Goal: Task Accomplishment & Management: Manage account settings

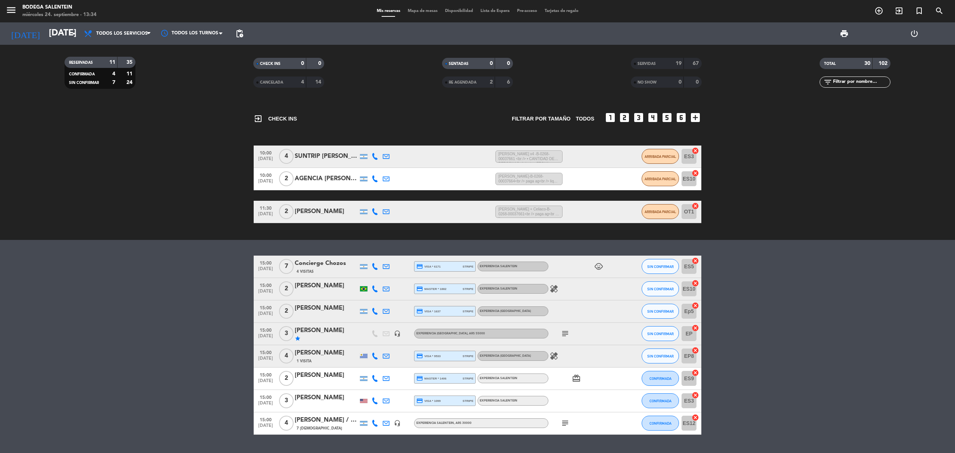
scroll to position [18, 0]
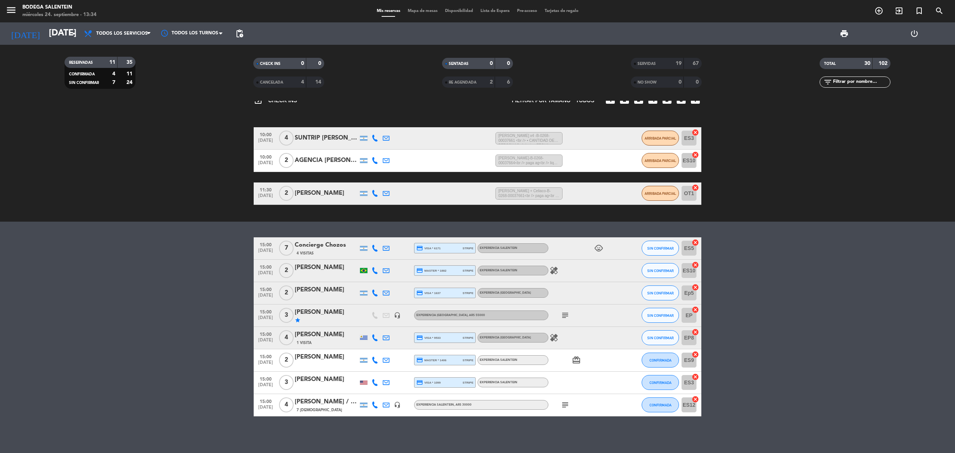
click at [176, 329] on bookings-row "15:00 [DATE] 7 Concierge Chozos 4 Visitas credit_card visa * 6171 stripe Experi…" at bounding box center [477, 326] width 955 height 179
click at [566, 409] on div "subject" at bounding box center [581, 405] width 67 height 22
click at [567, 407] on icon "subject" at bounding box center [565, 404] width 9 height 9
click at [562, 313] on icon "subject" at bounding box center [565, 315] width 9 height 9
click at [51, 33] on input "[DATE]" at bounding box center [100, 34] width 111 height 18
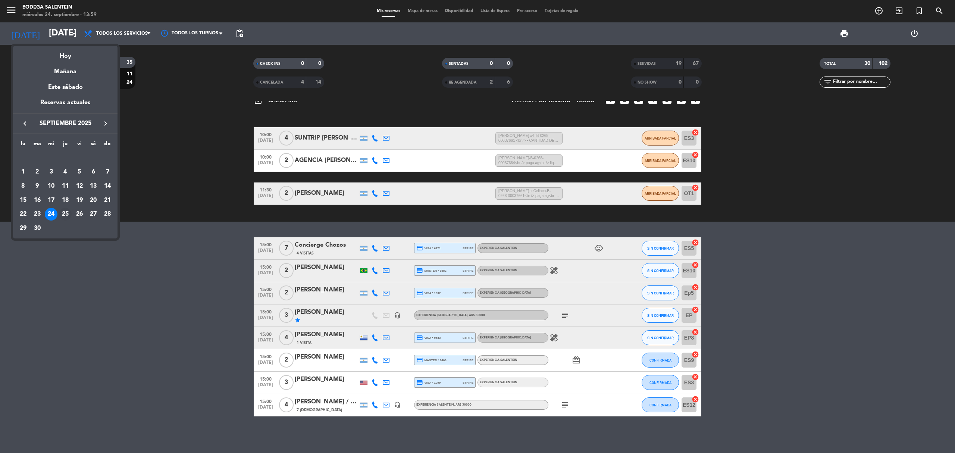
click at [64, 210] on div "25" at bounding box center [65, 214] width 13 height 13
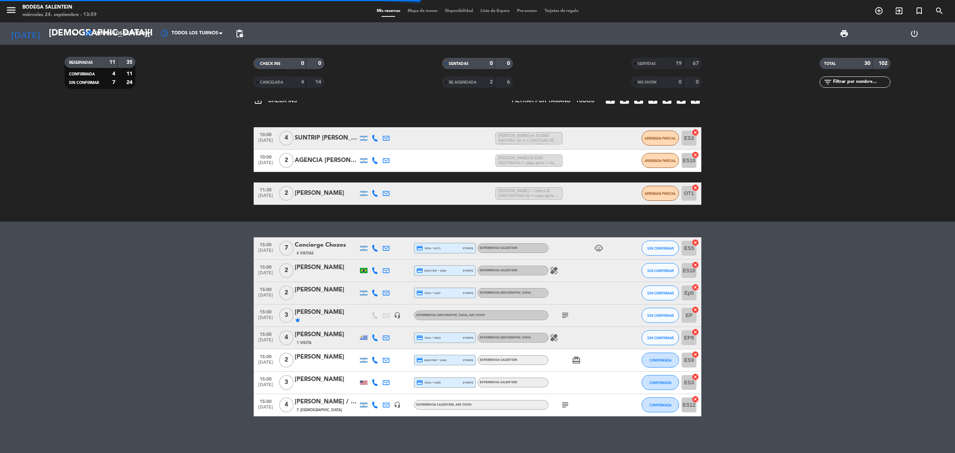
scroll to position [0, 0]
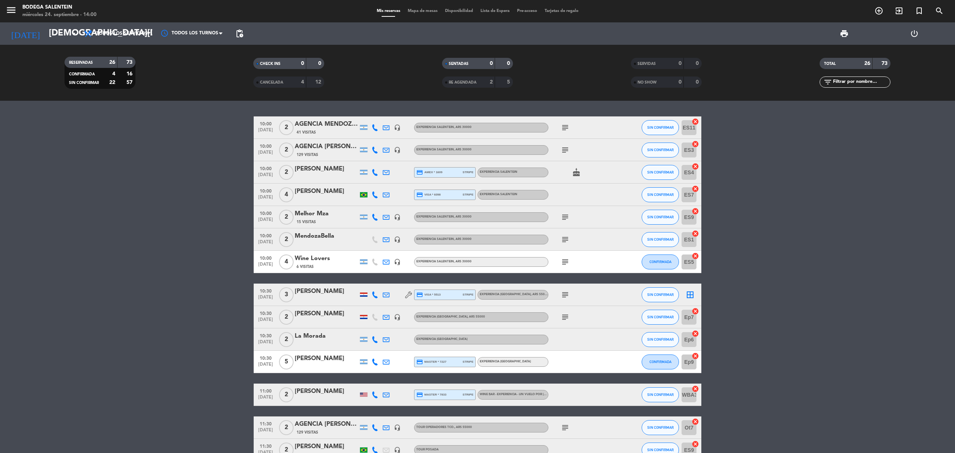
click at [562, 150] on icon "subject" at bounding box center [565, 150] width 9 height 9
click at [567, 123] on icon "subject" at bounding box center [565, 127] width 9 height 9
click at [568, 213] on icon "subject" at bounding box center [565, 217] width 9 height 9
click at [563, 238] on icon "subject" at bounding box center [565, 239] width 9 height 9
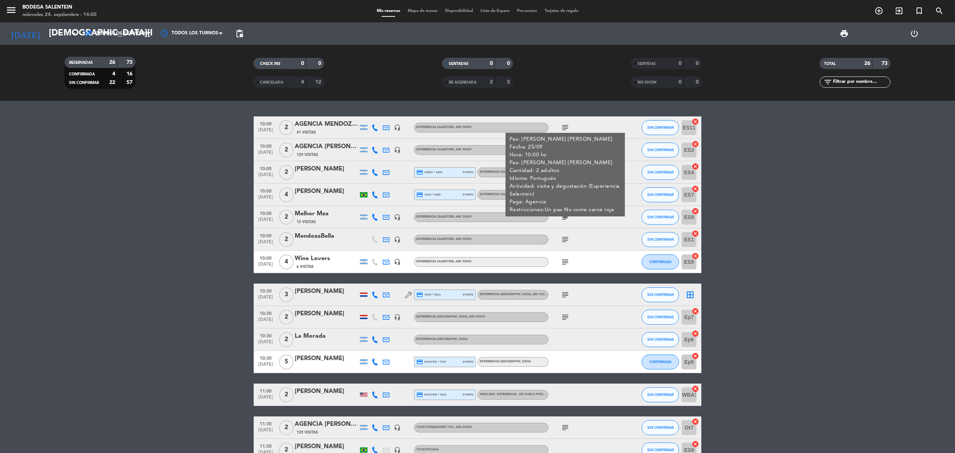
click at [566, 262] on icon "subject" at bounding box center [565, 261] width 9 height 9
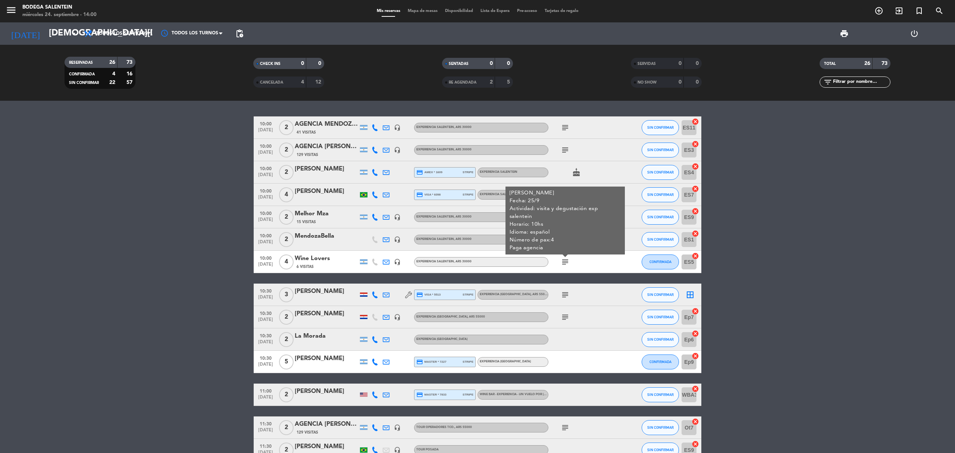
click at [566, 262] on icon "subject" at bounding box center [565, 261] width 9 height 9
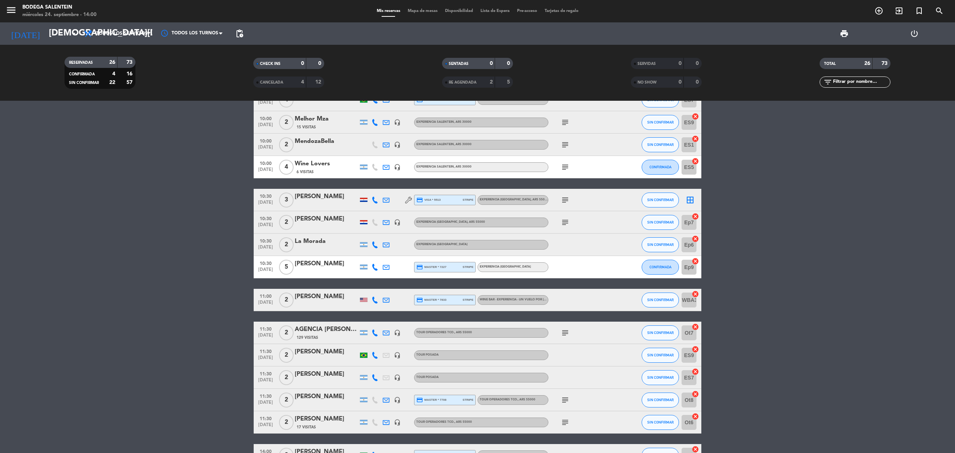
scroll to position [99, 0]
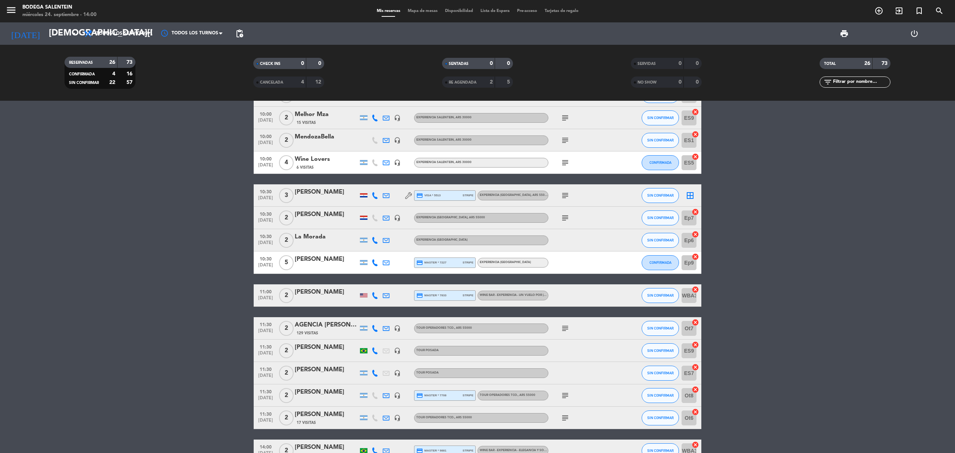
click at [562, 190] on div "subject" at bounding box center [581, 195] width 67 height 22
click at [570, 197] on span "subject" at bounding box center [565, 195] width 11 height 9
click at [567, 197] on icon "subject" at bounding box center [565, 195] width 9 height 9
click at [562, 216] on icon "subject" at bounding box center [565, 217] width 9 height 9
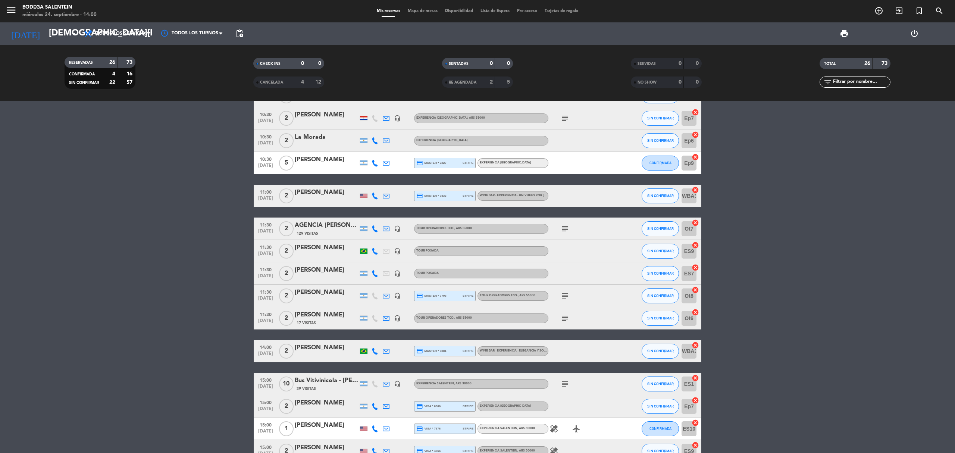
scroll to position [248, 0]
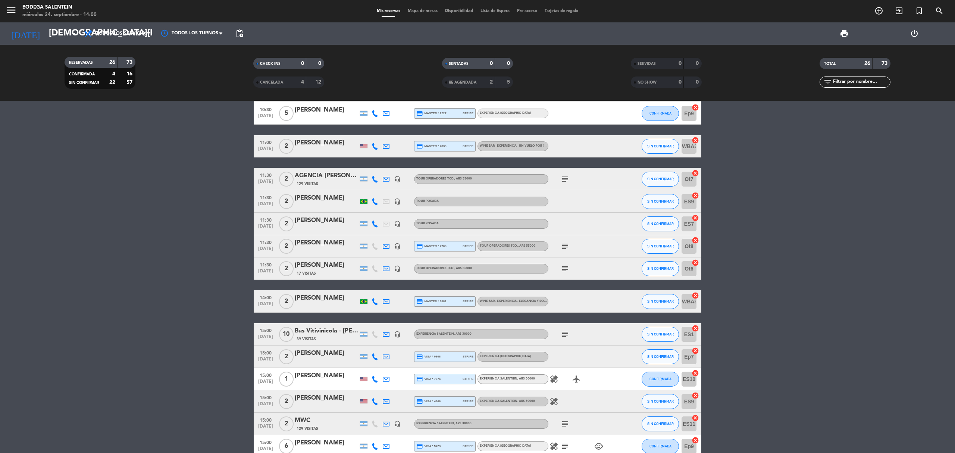
click at [566, 173] on div "subject" at bounding box center [581, 179] width 67 height 22
click at [573, 262] on div "subject" at bounding box center [581, 268] width 67 height 22
click at [573, 266] on div "subject" at bounding box center [581, 268] width 67 height 22
click at [561, 269] on icon "subject" at bounding box center [565, 268] width 9 height 9
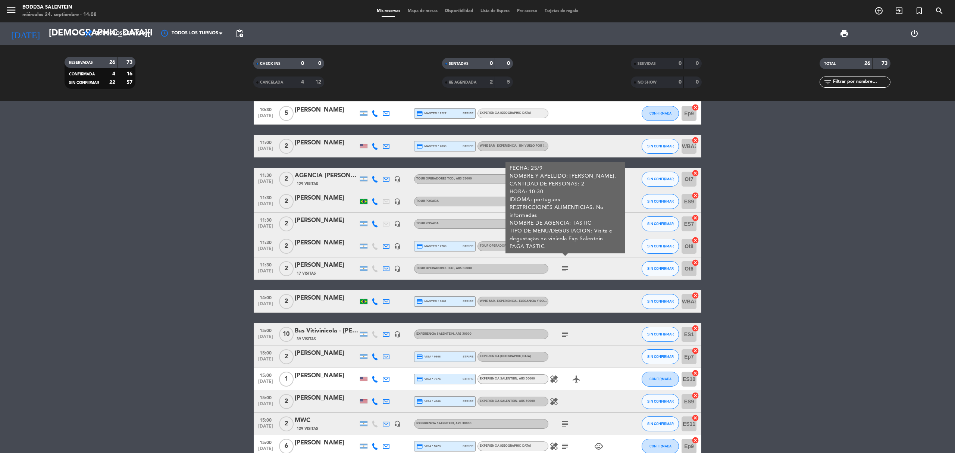
click at [564, 256] on div at bounding box center [565, 255] width 5 height 3
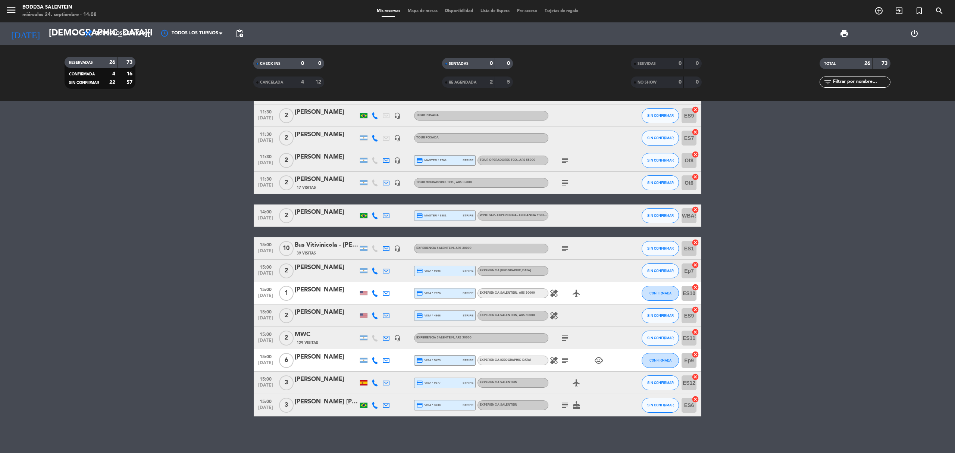
scroll to position [335, 0]
click at [566, 248] on icon "subject" at bounding box center [565, 248] width 9 height 9
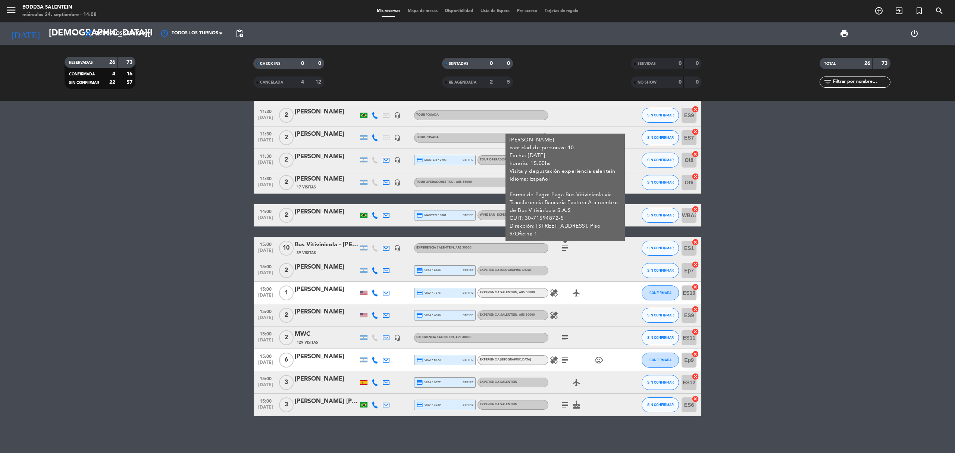
click at [566, 248] on icon "subject" at bounding box center [565, 248] width 9 height 9
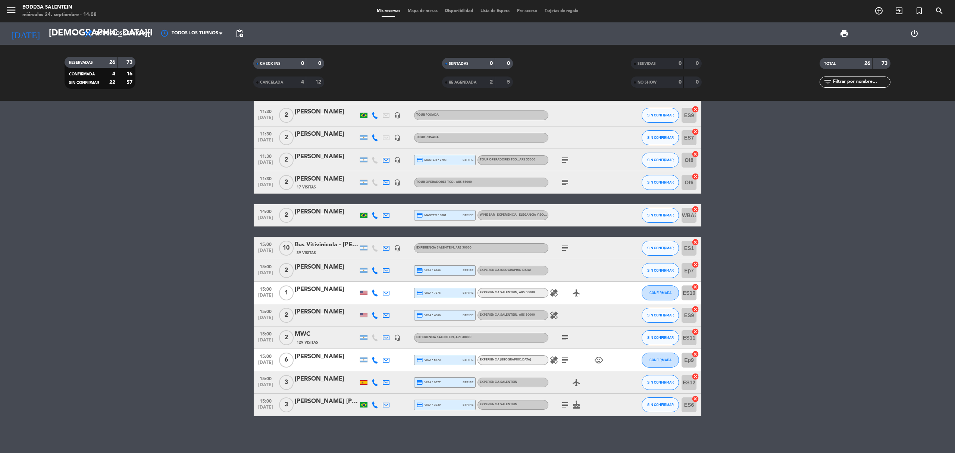
click at [555, 316] on icon "healing" at bounding box center [554, 315] width 9 height 9
click at [563, 339] on icon "subject" at bounding box center [565, 337] width 9 height 9
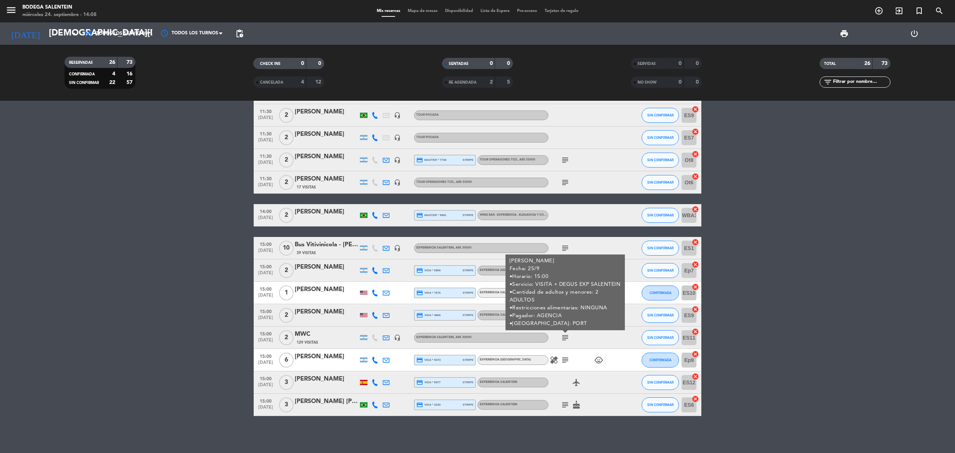
click at [563, 339] on icon "subject" at bounding box center [565, 337] width 9 height 9
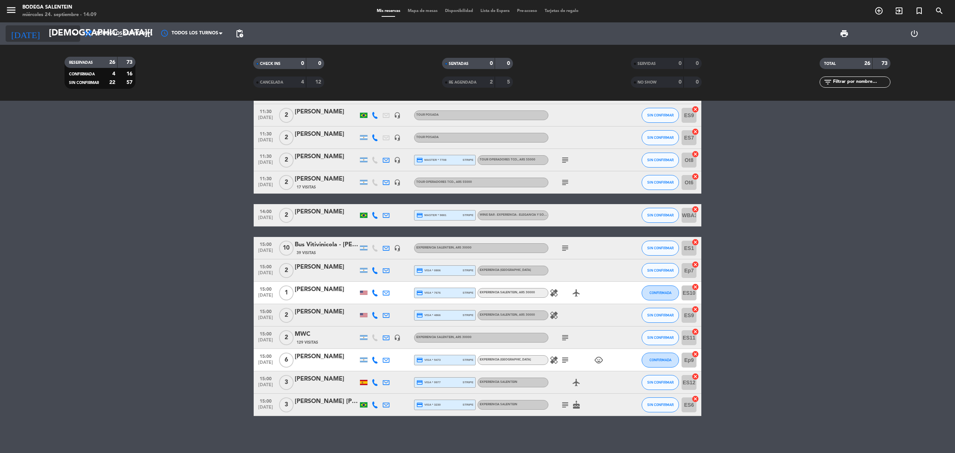
click at [73, 38] on icon "arrow_drop_down" at bounding box center [73, 33] width 9 height 9
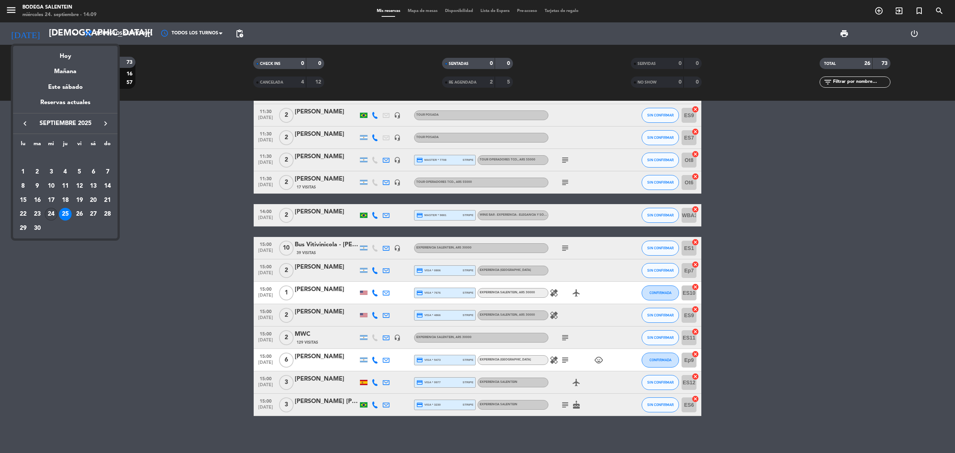
click at [49, 213] on div "24" at bounding box center [51, 214] width 13 height 13
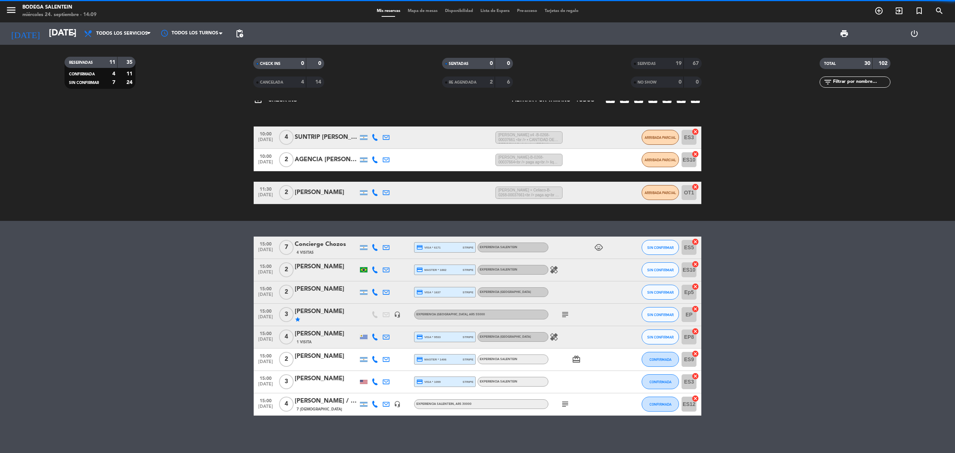
scroll to position [18, 0]
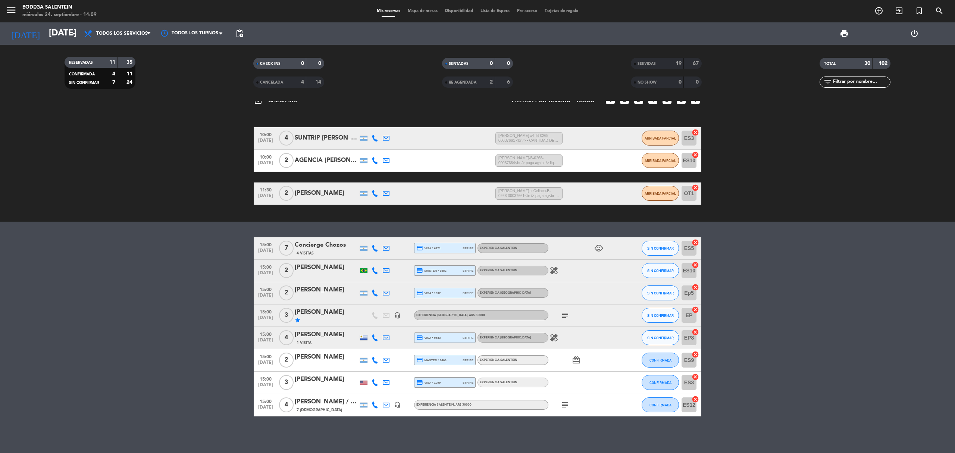
click at [298, 321] on icon "star" at bounding box center [298, 320] width 6 height 6
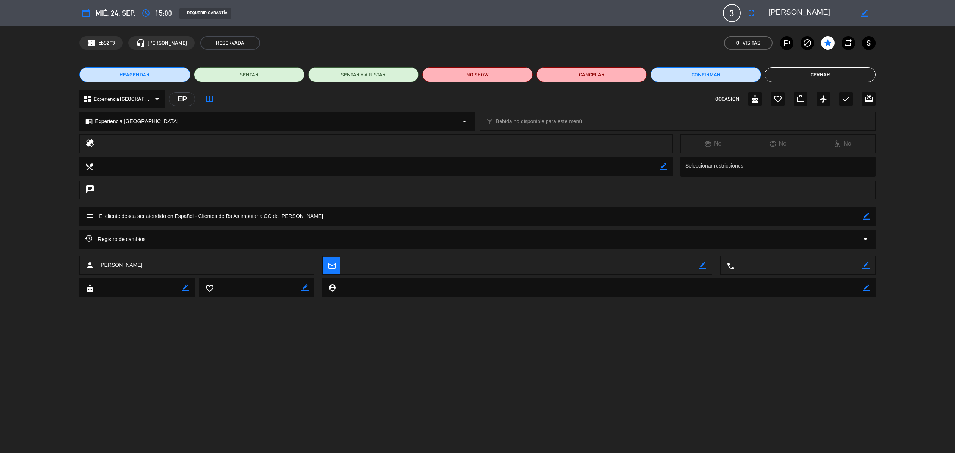
click at [807, 70] on button "Cerrar" at bounding box center [820, 74] width 110 height 15
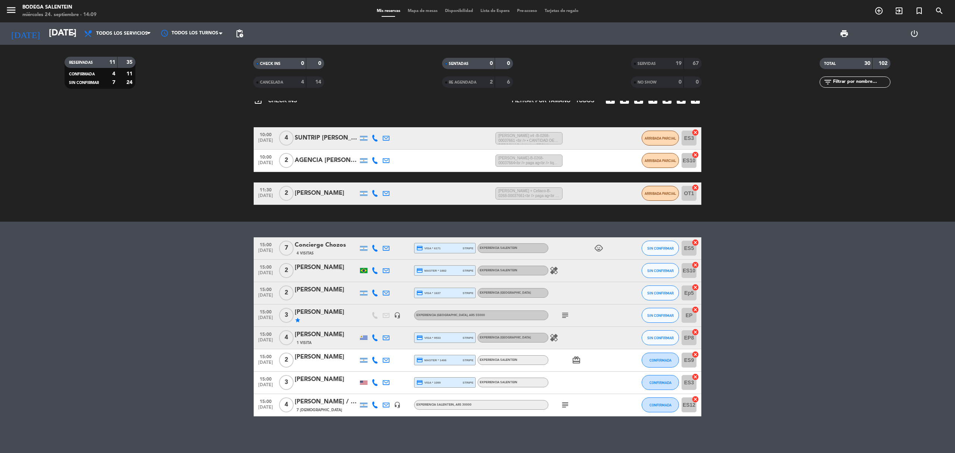
click at [333, 342] on div "1 Visita" at bounding box center [326, 343] width 63 height 6
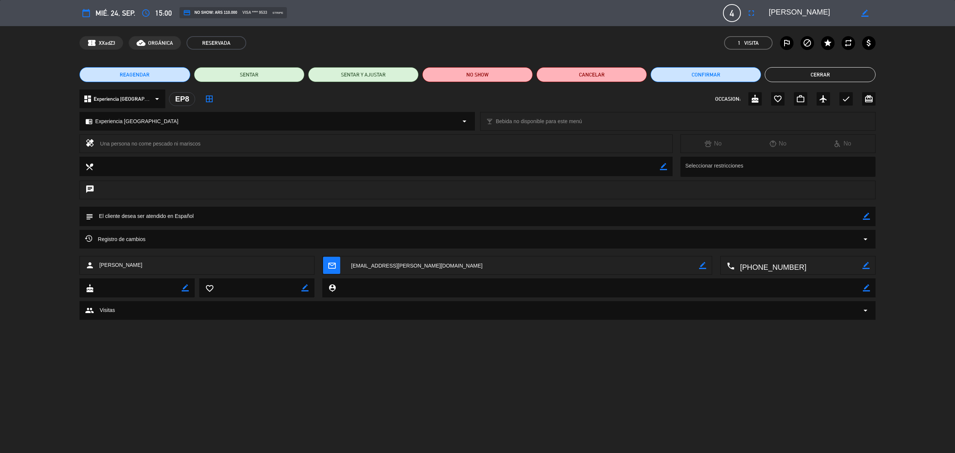
click at [833, 76] on button "Cerrar" at bounding box center [820, 74] width 110 height 15
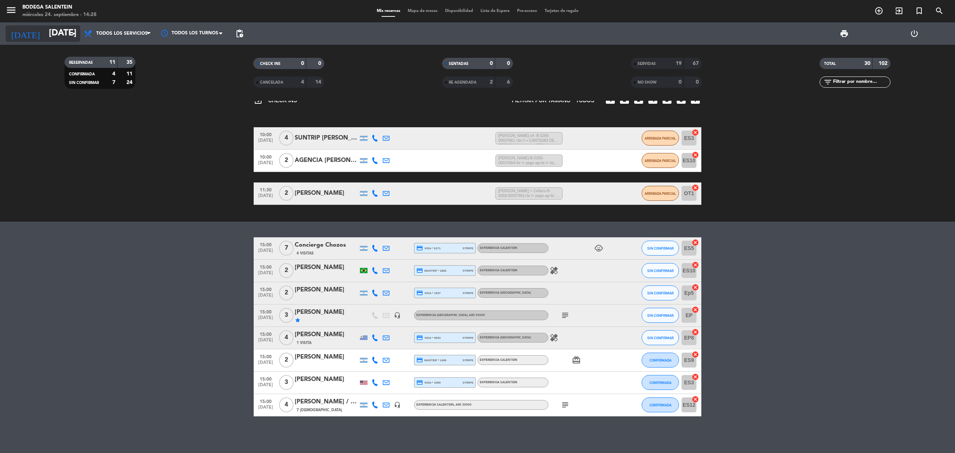
click at [71, 33] on icon "arrow_drop_down" at bounding box center [73, 33] width 9 height 9
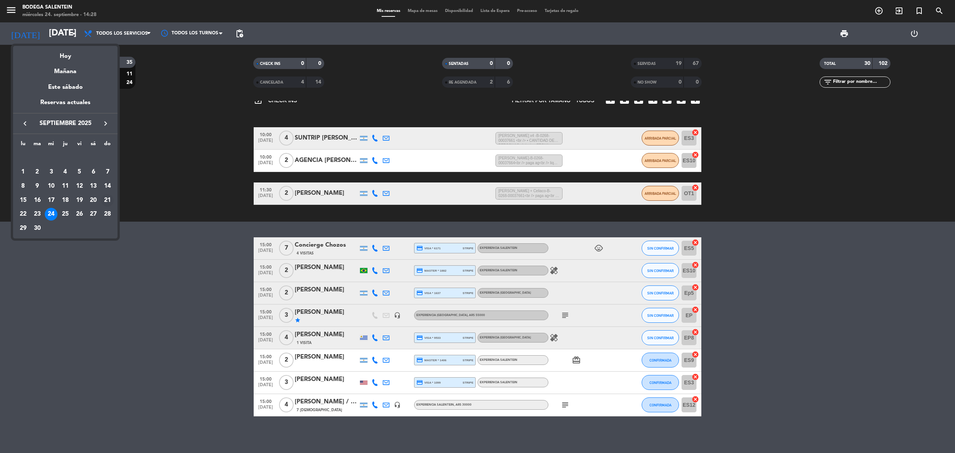
click at [106, 198] on div "21" at bounding box center [107, 200] width 13 height 13
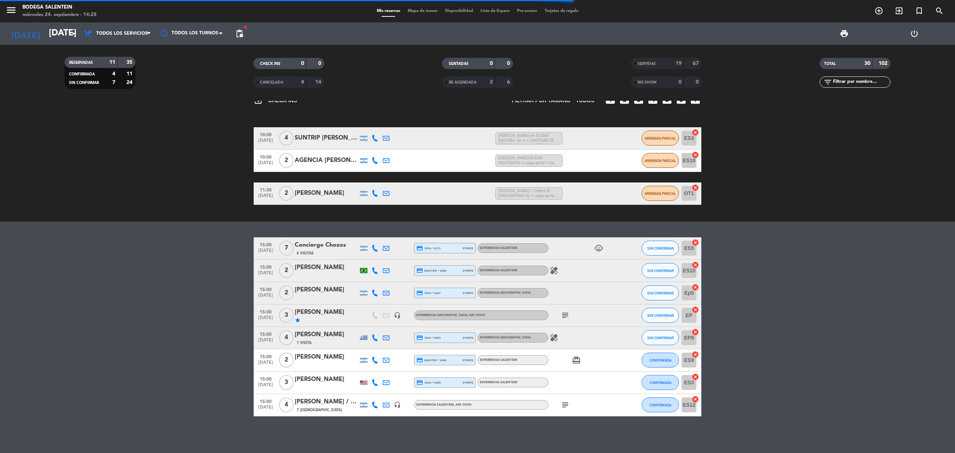
scroll to position [0, 0]
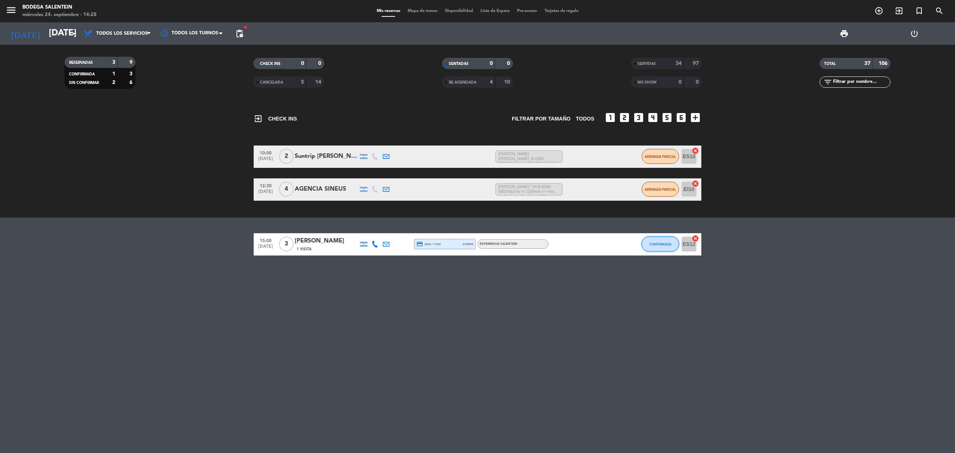
click at [666, 244] on span "CONFIRMADA" at bounding box center [661, 244] width 22 height 4
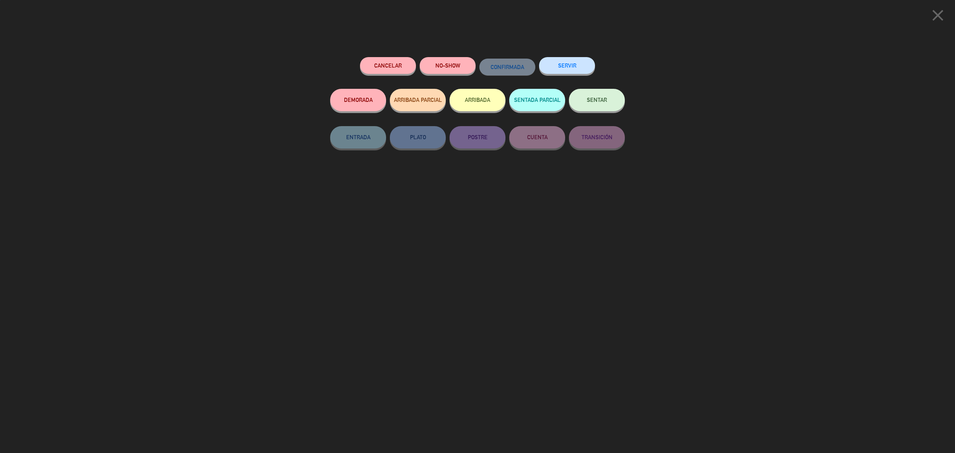
click at [592, 66] on button "SERVIR" at bounding box center [567, 65] width 56 height 17
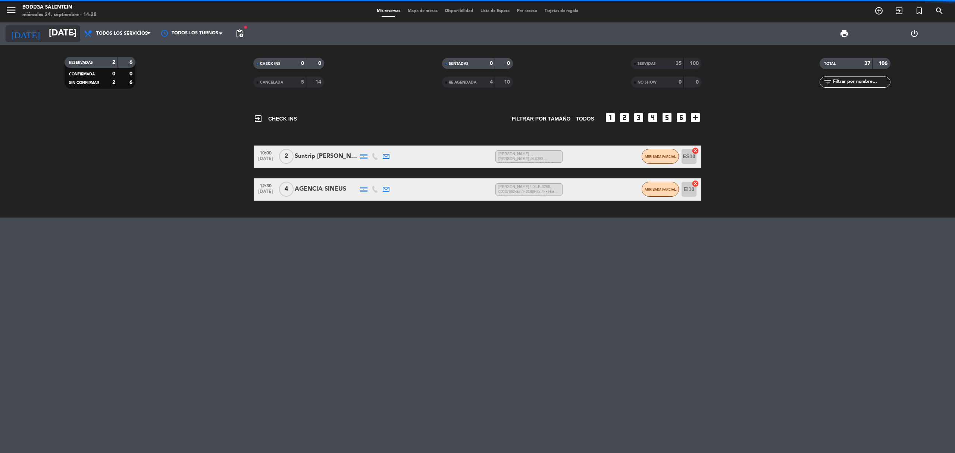
click at [57, 31] on input "[DATE]" at bounding box center [100, 34] width 111 height 18
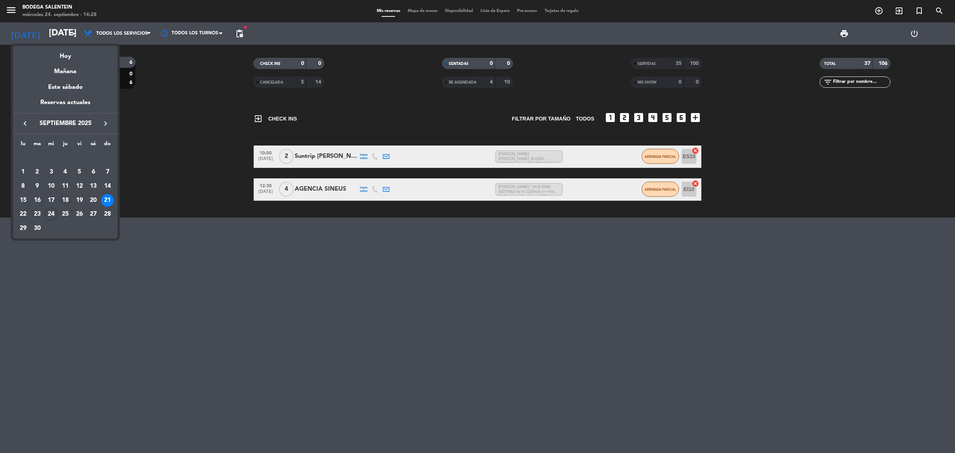
click at [65, 198] on div "18" at bounding box center [65, 200] width 13 height 13
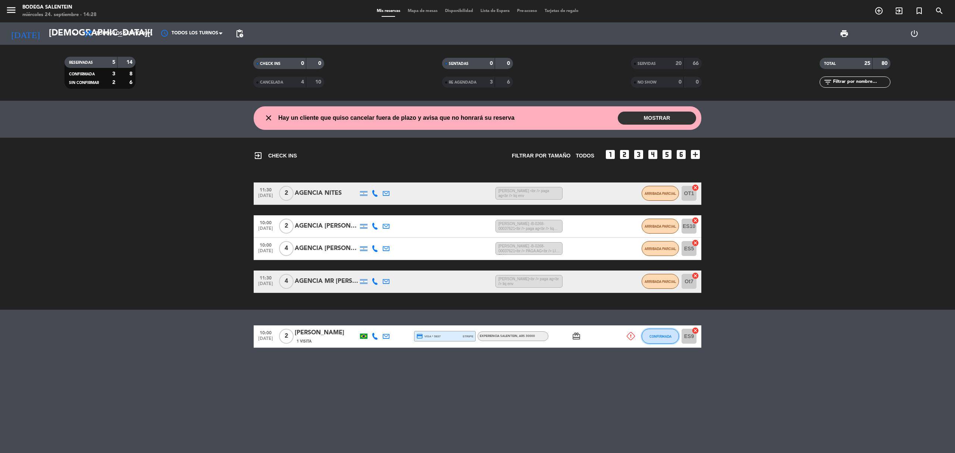
click at [669, 336] on span "CONFIRMADA" at bounding box center [661, 336] width 22 height 4
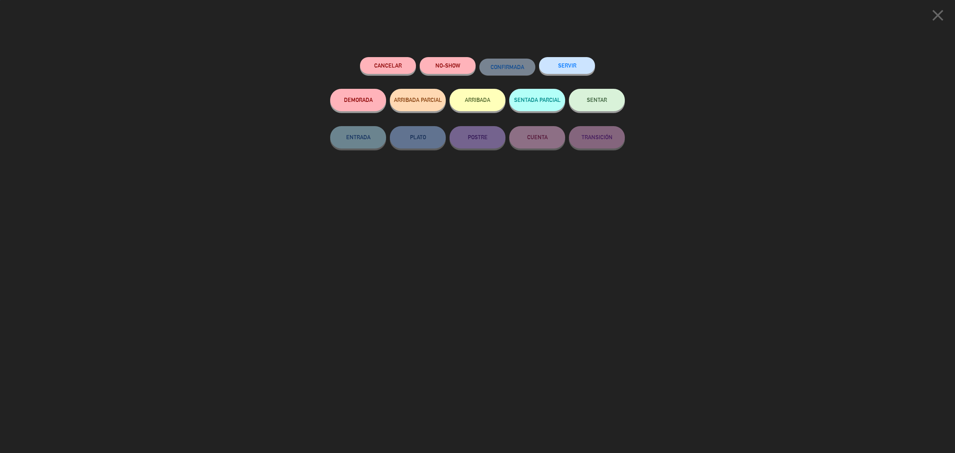
click at [569, 69] on button "SERVIR" at bounding box center [567, 65] width 56 height 17
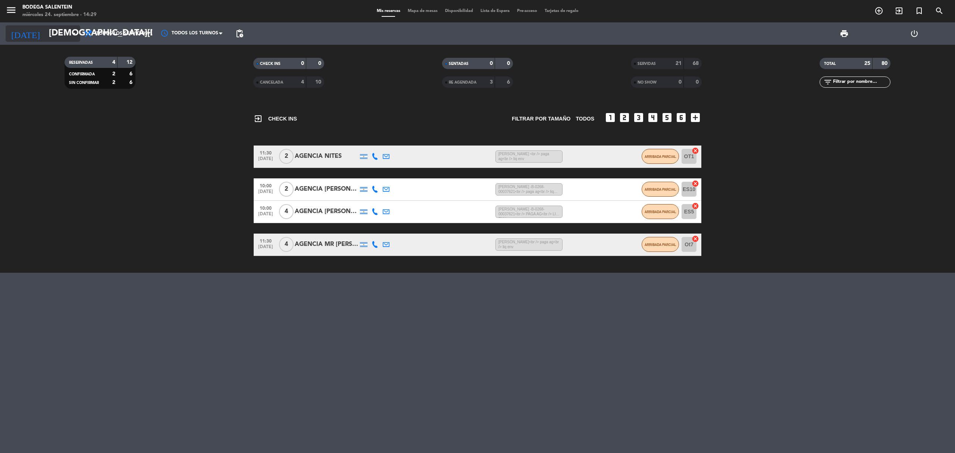
click at [58, 30] on input "[DEMOGRAPHIC_DATA][DATE]" at bounding box center [100, 34] width 111 height 18
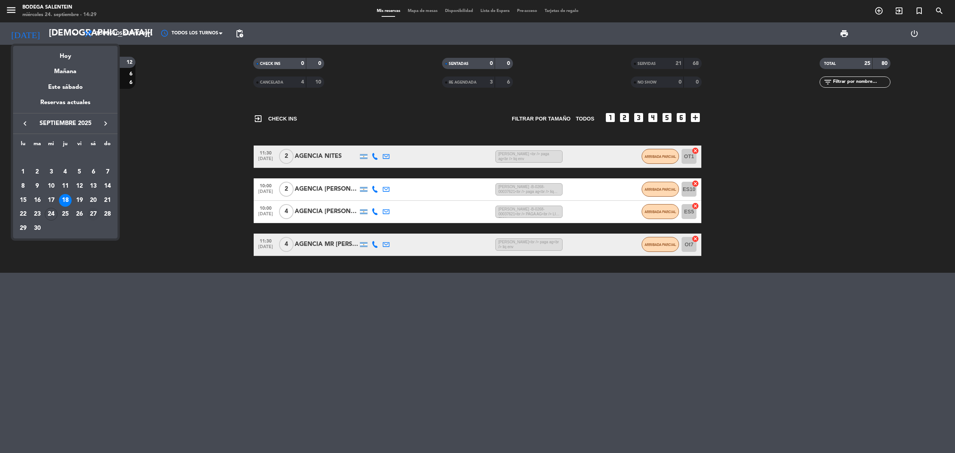
click at [96, 211] on div "27" at bounding box center [93, 214] width 13 height 13
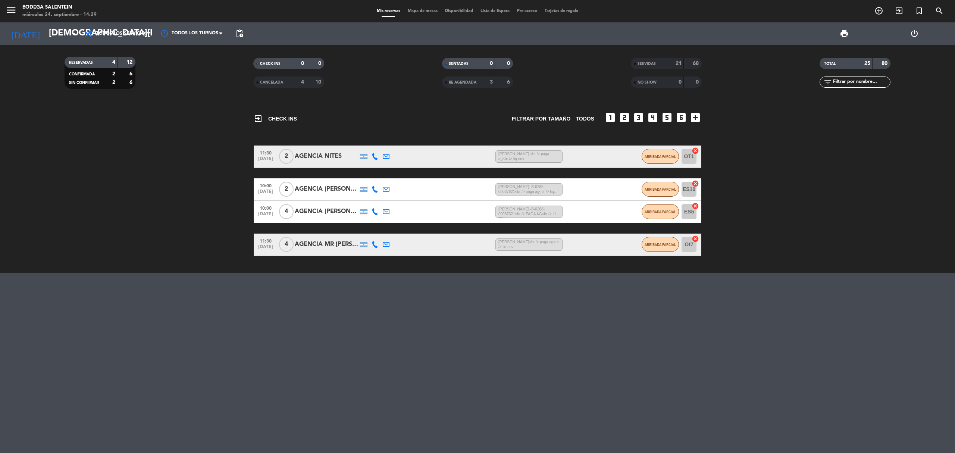
type input "[DATE]"
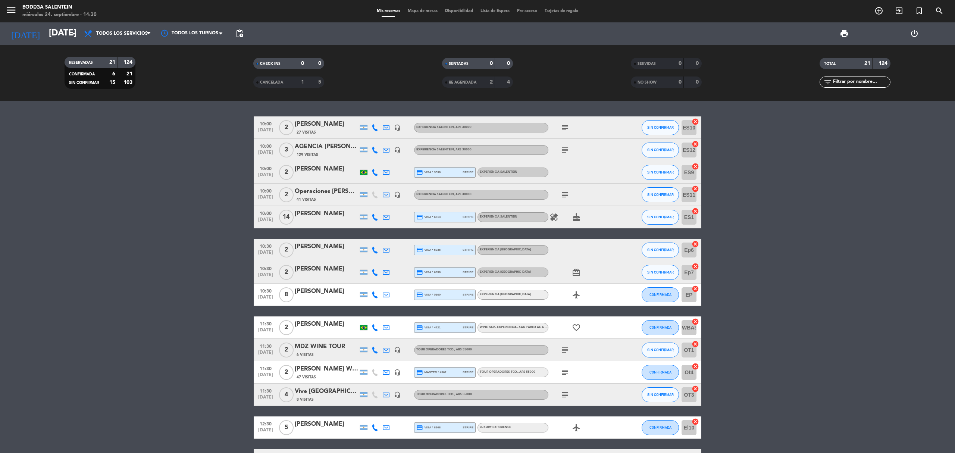
click at [201, 163] on bookings-row "10:00 [DATE] 2 [PERSON_NAME] 27 Visitas headset_mic Experiencia Salentein , ARS…" at bounding box center [477, 377] width 955 height 522
click at [66, 268] on bookings-row "10:00 [DATE] 2 [PERSON_NAME] 27 Visitas headset_mic Experiencia Salentein , ARS…" at bounding box center [477, 377] width 955 height 522
click at [318, 213] on div "[PERSON_NAME]" at bounding box center [326, 214] width 63 height 10
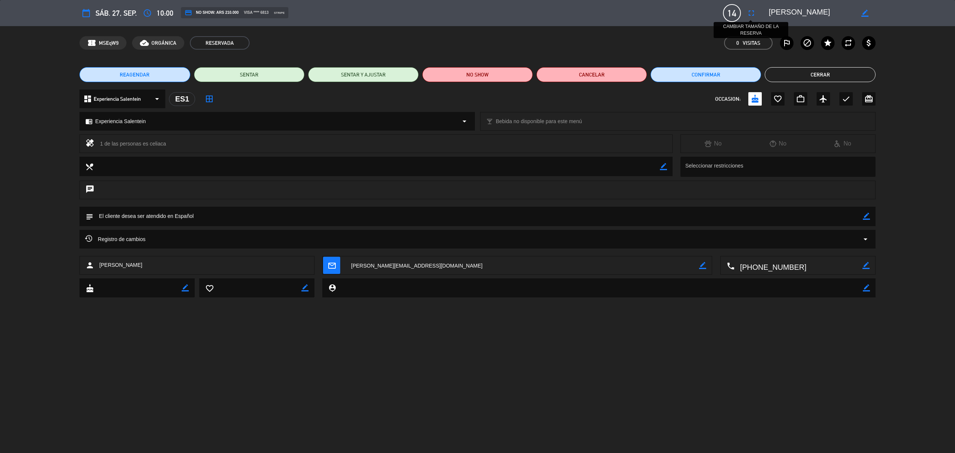
click at [751, 11] on icon "fullscreen" at bounding box center [751, 13] width 9 height 9
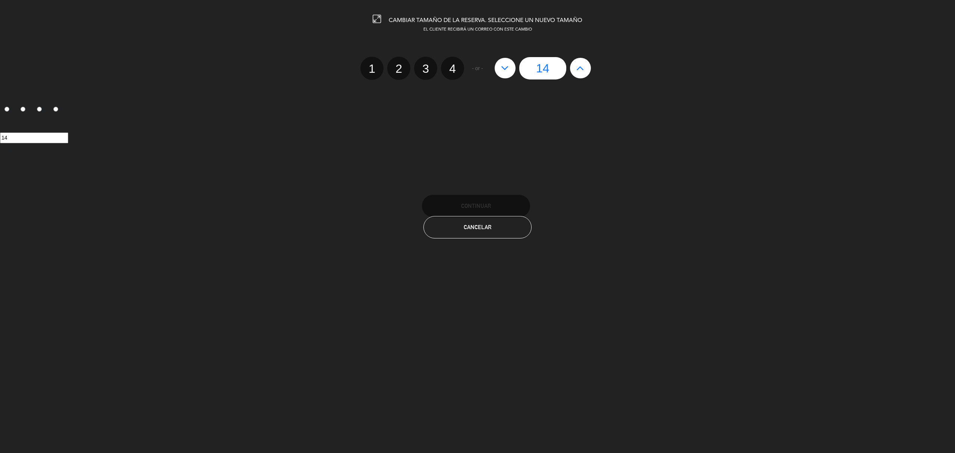
click at [578, 69] on icon at bounding box center [580, 68] width 8 height 12
type input "15"
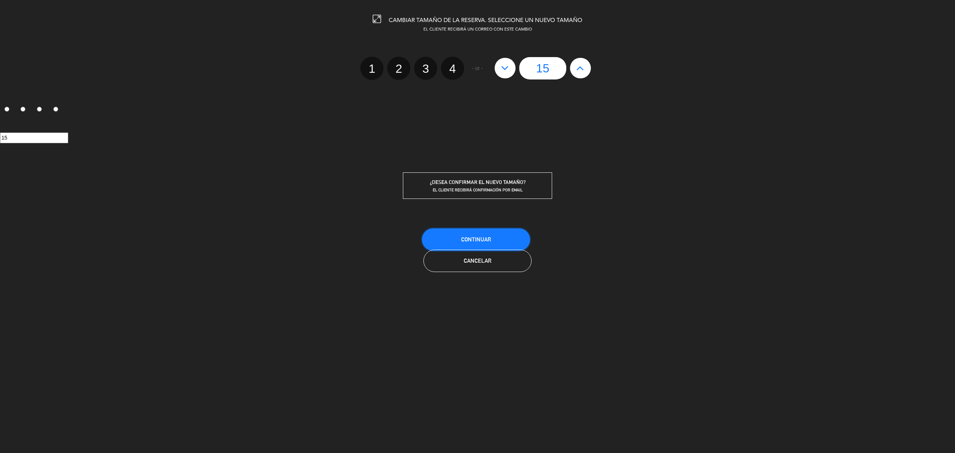
click at [487, 239] on span "Continuar" at bounding box center [476, 239] width 30 height 6
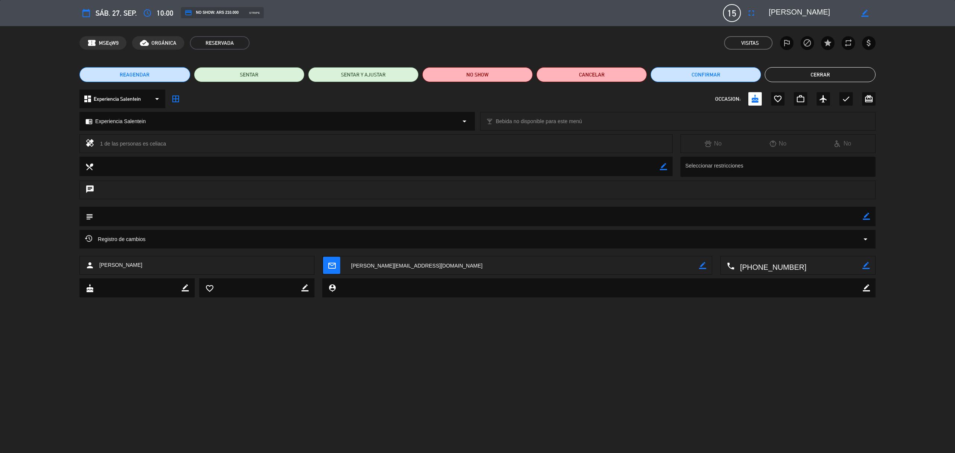
click at [817, 78] on button "Cerrar" at bounding box center [820, 74] width 110 height 15
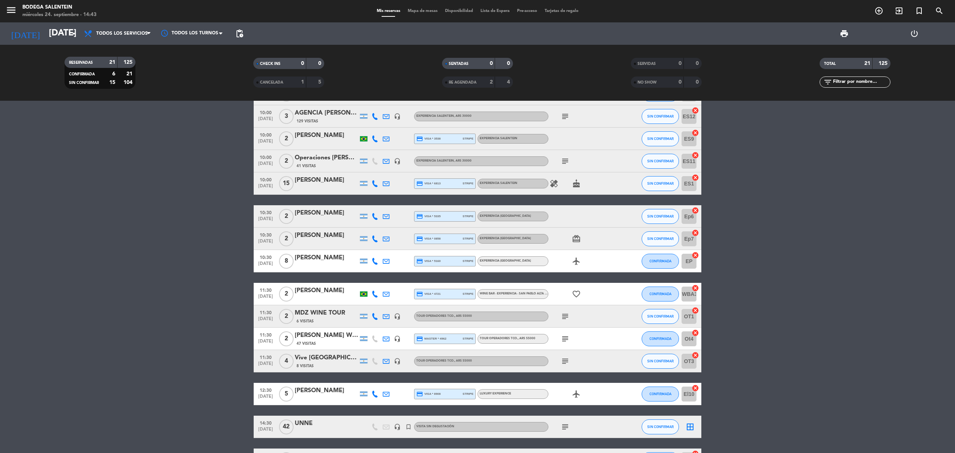
scroll to position [199, 0]
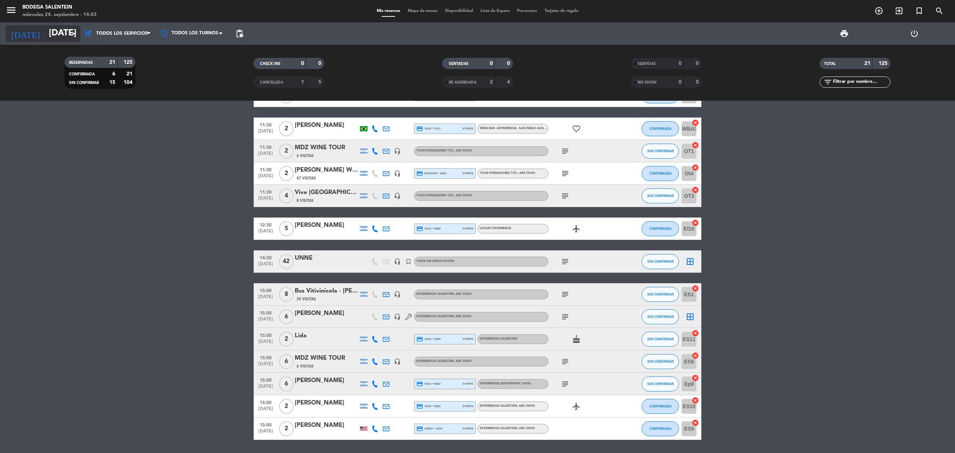
click at [50, 36] on input "[DATE]" at bounding box center [100, 34] width 111 height 18
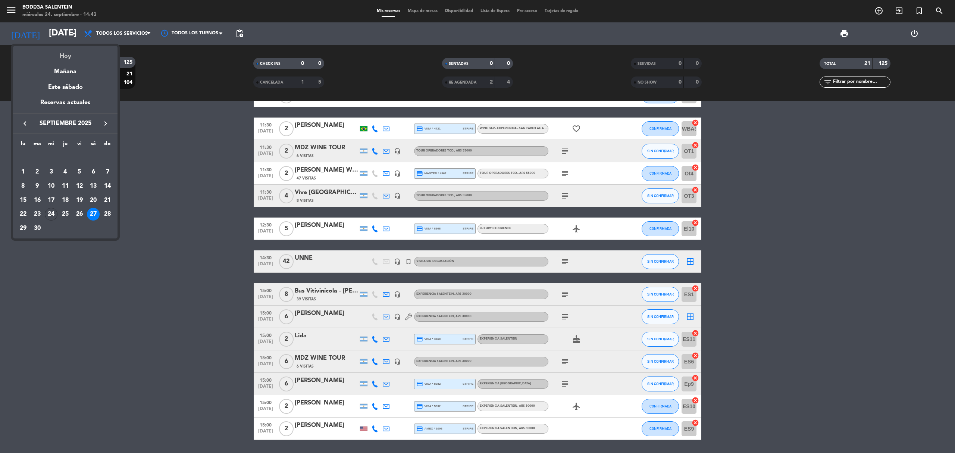
click at [62, 54] on div "Hoy" at bounding box center [65, 53] width 104 height 15
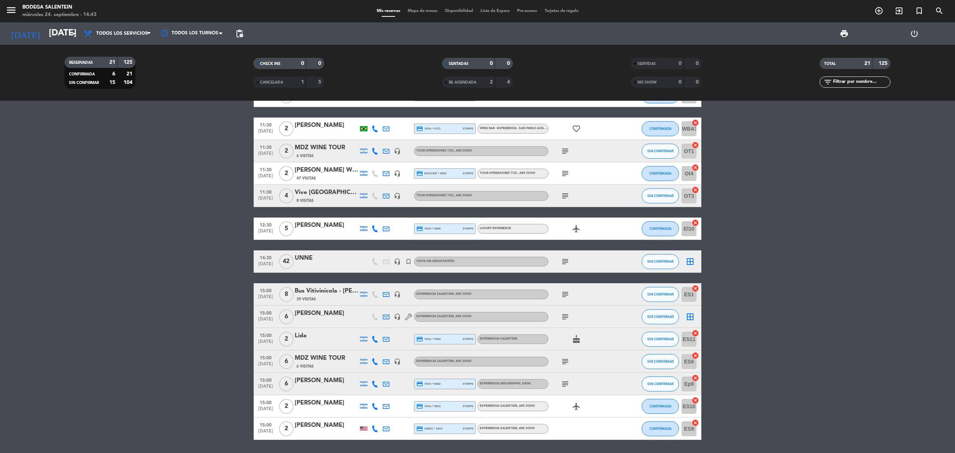
type input "[DATE]"
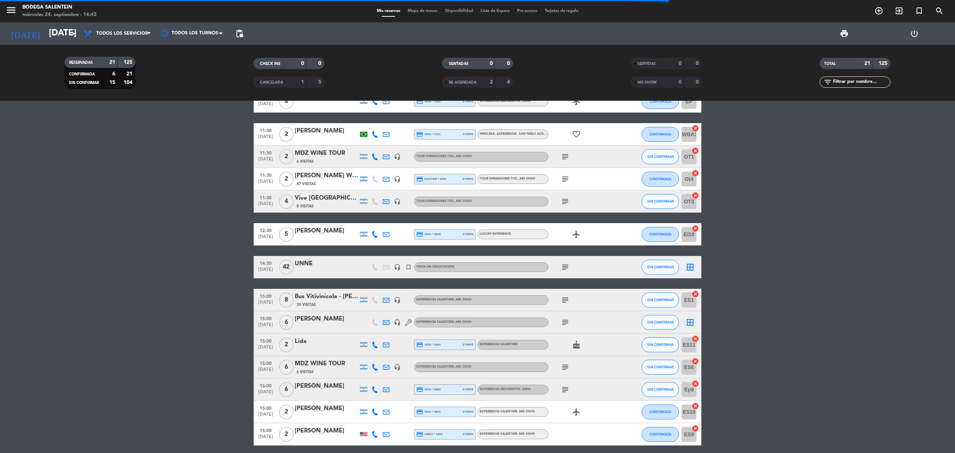
scroll to position [223, 0]
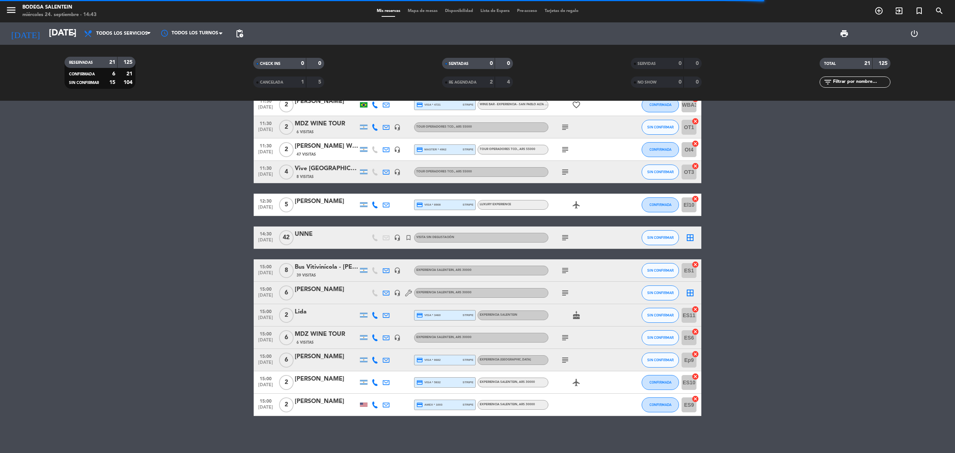
click at [193, 320] on bookings-row "10:00 [DATE] 2 [PERSON_NAME] 27 Visitas headset_mic Experiencia Salentein , ARS…" at bounding box center [477, 155] width 955 height 522
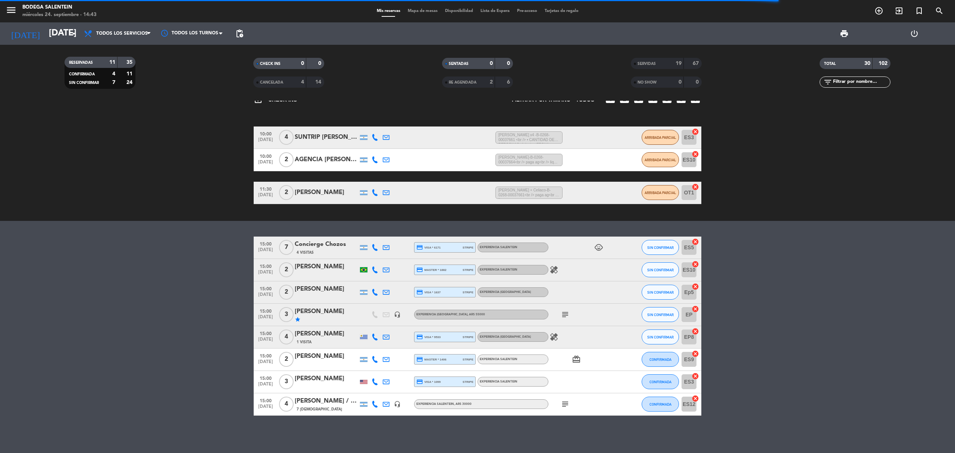
scroll to position [18, 0]
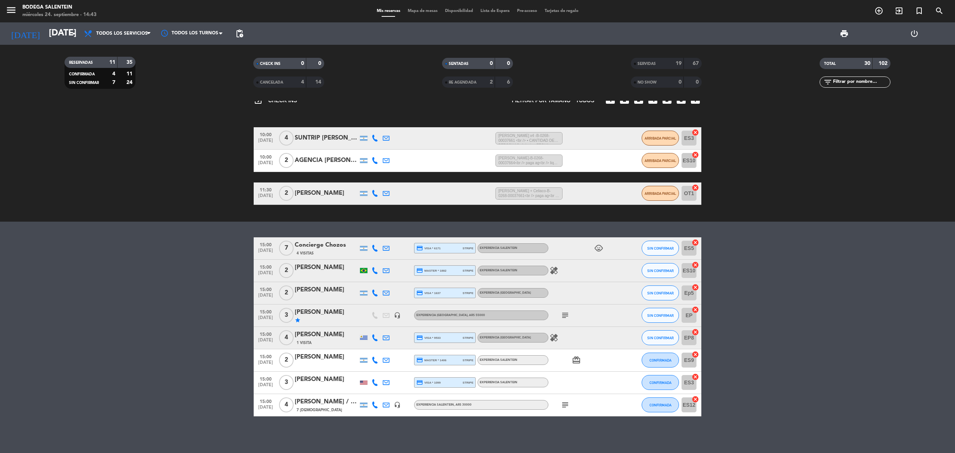
click at [569, 405] on icon "subject" at bounding box center [565, 404] width 9 height 9
click at [567, 407] on icon "subject" at bounding box center [565, 404] width 9 height 9
click at [566, 318] on icon "subject" at bounding box center [565, 315] width 9 height 9
click at [555, 269] on icon "healing" at bounding box center [554, 270] width 9 height 9
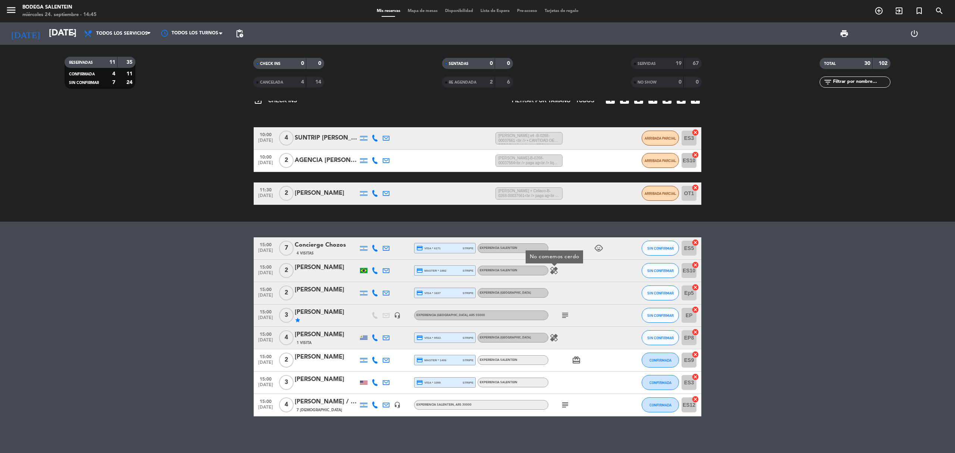
click at [223, 266] on bookings-row "15:00 [DATE] 7 Concierge Chozos 4 Visitas credit_card visa * 6171 stripe Experi…" at bounding box center [477, 326] width 955 height 179
click at [152, 285] on bookings-row "15:00 [DATE] 7 Concierge Chozos 4 Visitas credit_card visa * 6171 stripe Experi…" at bounding box center [477, 326] width 955 height 179
click at [566, 315] on icon "subject" at bounding box center [565, 315] width 9 height 9
click at [660, 314] on span "SIN CONFIRMAR" at bounding box center [660, 315] width 26 height 4
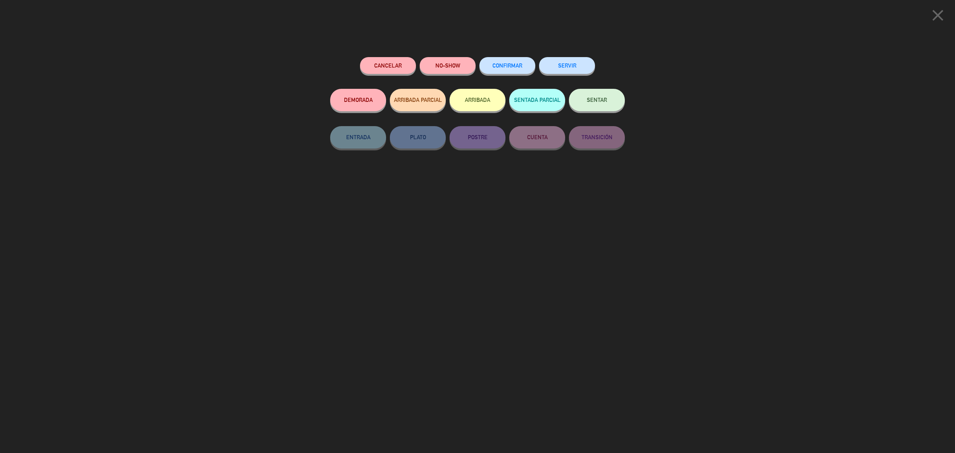
click at [563, 71] on button "SERVIR" at bounding box center [567, 65] width 56 height 17
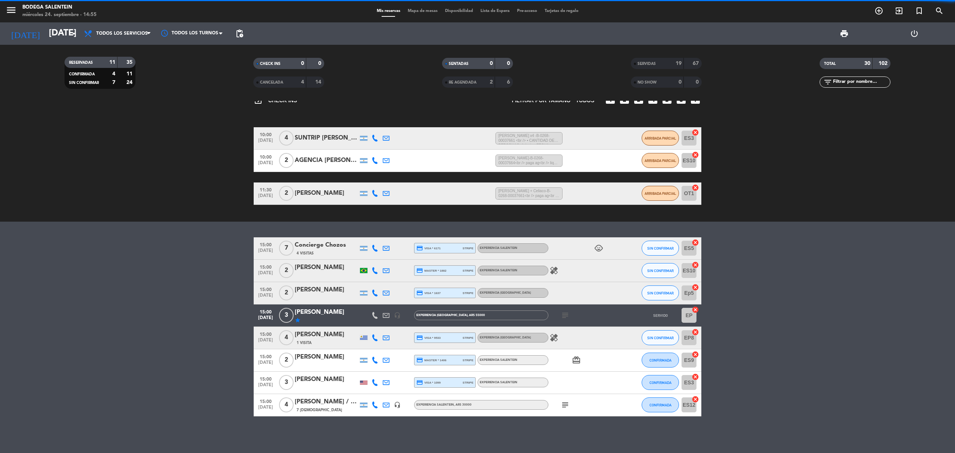
scroll to position [0, 0]
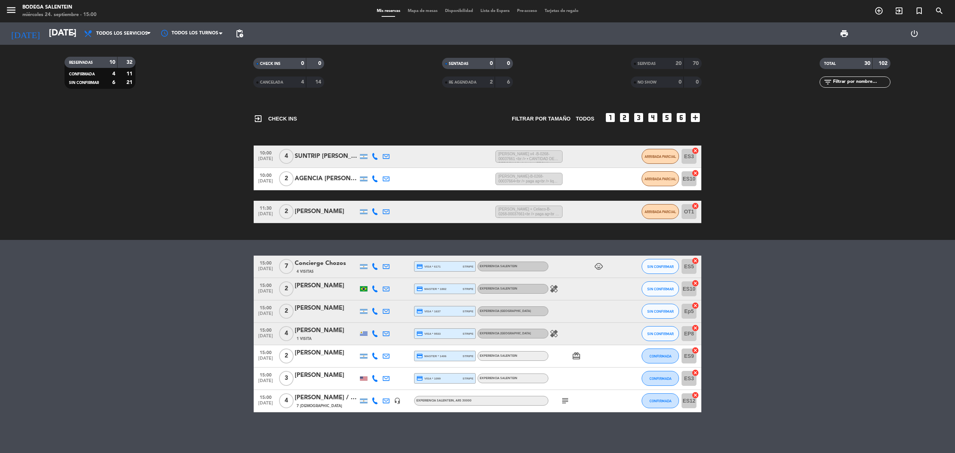
click at [204, 279] on bookings-row "15:00 [DATE] 7 Concierge Chozos 4 Visitas credit_card visa * 6171 stripe Experi…" at bounding box center [477, 334] width 955 height 157
click at [647, 290] on button "SIN CONFIRMAR" at bounding box center [660, 288] width 37 height 15
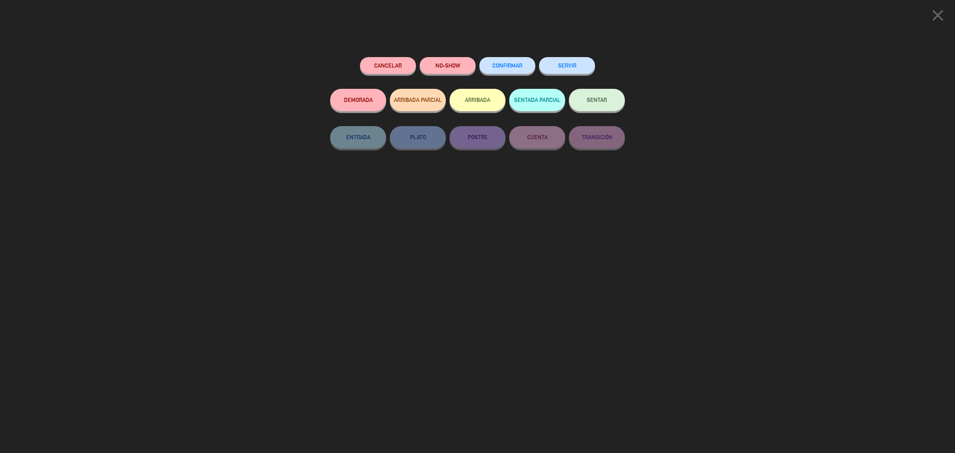
click at [571, 69] on button "SERVIR" at bounding box center [567, 65] width 56 height 17
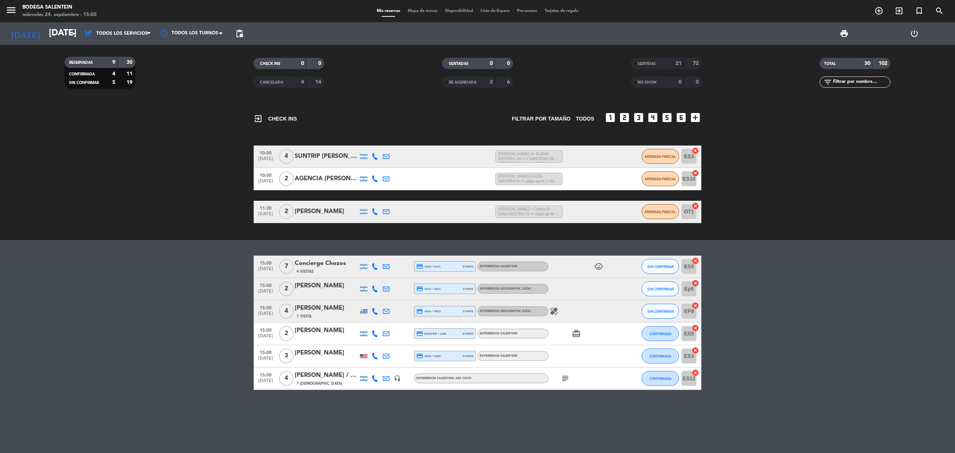
click at [795, 335] on bookings-row "15:00 [DATE] 7 Concierge Chozos 4 Visitas credit_card visa * 6171 stripe Experi…" at bounding box center [477, 323] width 955 height 134
click at [173, 260] on bookings-row "15:00 [DATE] 7 Concierge Chozos 4 Visitas credit_card visa * 6171 stripe Experi…" at bounding box center [477, 323] width 955 height 134
click at [204, 307] on bookings-row "15:00 [DATE] 7 Concierge Chozos 4 Visitas credit_card visa * 6171 stripe Experi…" at bounding box center [477, 323] width 955 height 134
click at [660, 334] on span "CONFIRMADA" at bounding box center [661, 334] width 22 height 4
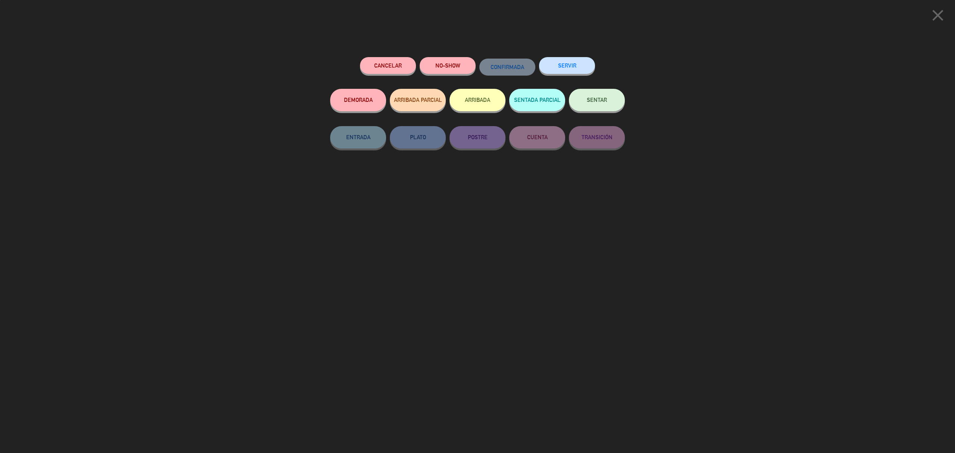
click at [575, 60] on button "SERVIR" at bounding box center [567, 65] width 56 height 17
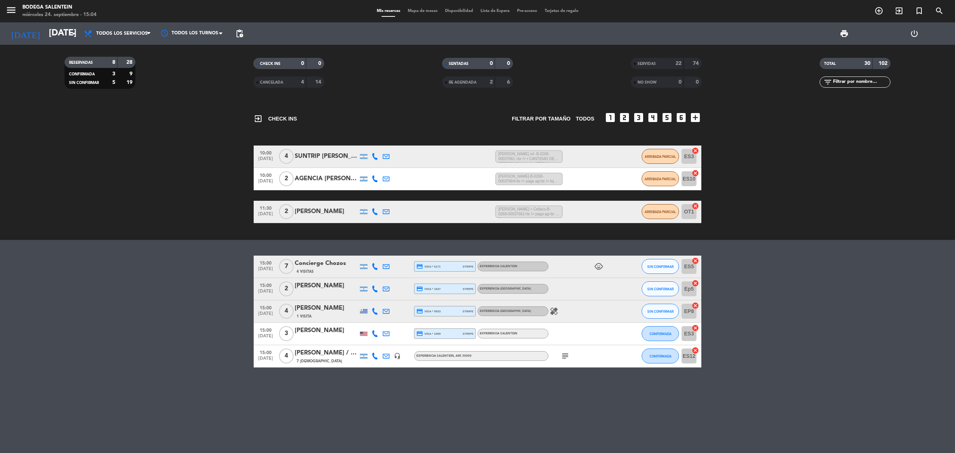
click at [127, 360] on bookings-row "15:00 [DATE] 7 Concierge Chozos 4 Visitas credit_card visa * 6171 stripe Experi…" at bounding box center [477, 312] width 955 height 112
click at [661, 311] on span "SIN CONFIRMAR" at bounding box center [660, 311] width 26 height 4
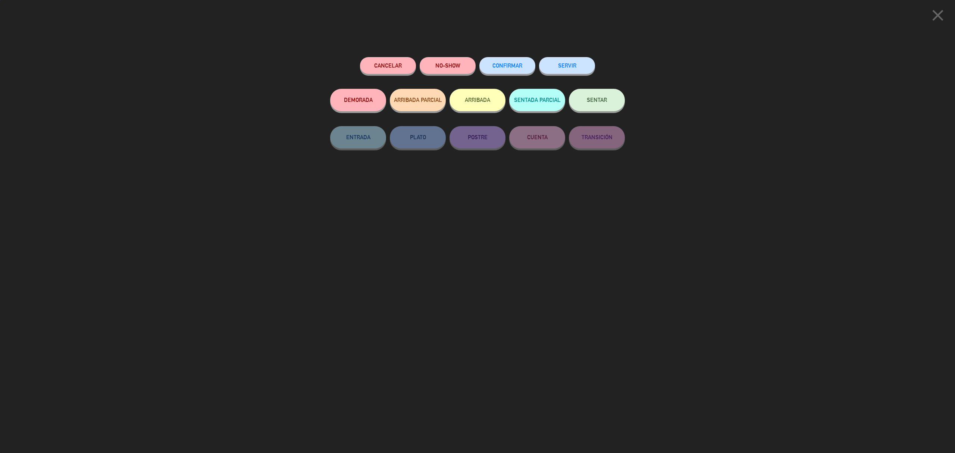
click at [587, 65] on button "SERVIR" at bounding box center [567, 65] width 56 height 17
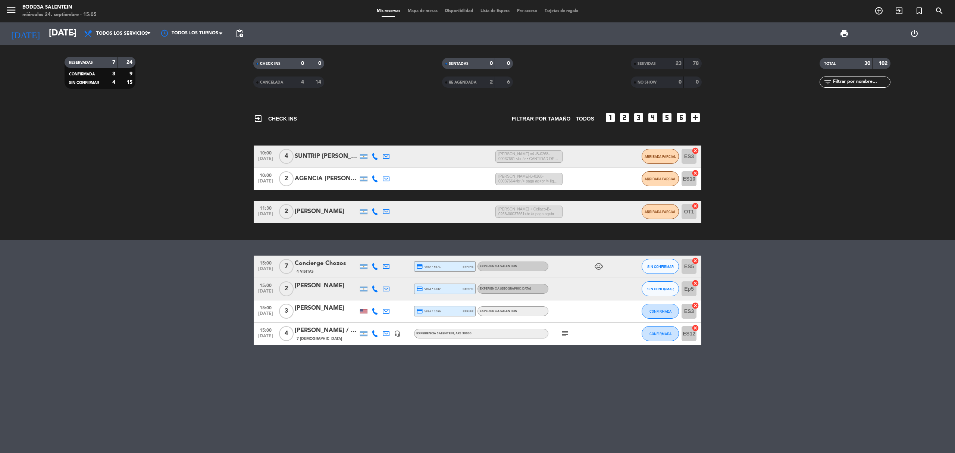
click at [145, 347] on div "exit_to_app CHECK INS Filtrar por tamaño TODOS looks_one looks_two looks_3 look…" at bounding box center [477, 277] width 955 height 352
click at [566, 334] on icon "subject" at bounding box center [565, 333] width 9 height 9
click at [212, 319] on bookings-row "15:00 [DATE] 7 Concierge Chozos 4 Visitas credit_card visa * 6171 stripe Experi…" at bounding box center [477, 301] width 955 height 90
click at [229, 290] on bookings-row "15:00 [DATE] 7 Concierge Chozos 4 Visitas credit_card visa * 6171 stripe Experi…" at bounding box center [477, 301] width 955 height 90
click at [375, 265] on icon at bounding box center [375, 266] width 7 height 7
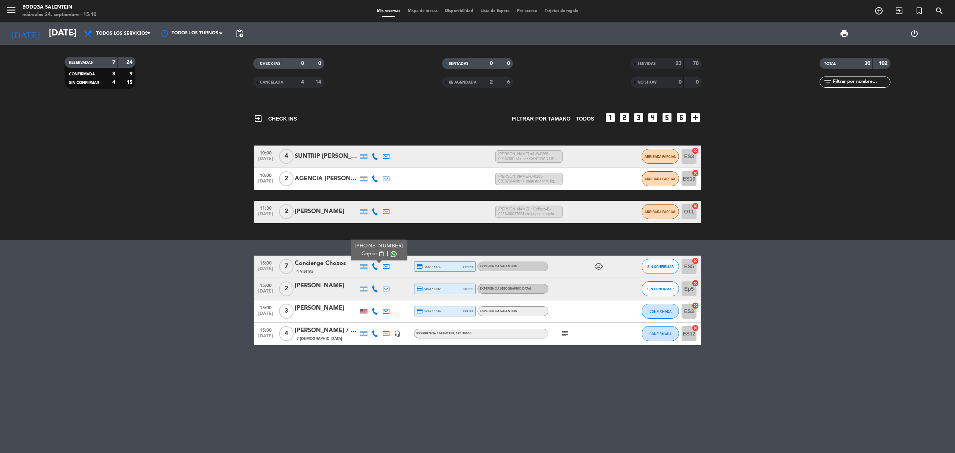
click at [386, 266] on icon at bounding box center [386, 266] width 7 height 7
click at [363, 267] on div at bounding box center [363, 266] width 7 height 5
click at [378, 266] on icon at bounding box center [375, 266] width 7 height 7
click at [392, 266] on div at bounding box center [397, 267] width 11 height 22
click at [386, 266] on icon at bounding box center [386, 266] width 7 height 7
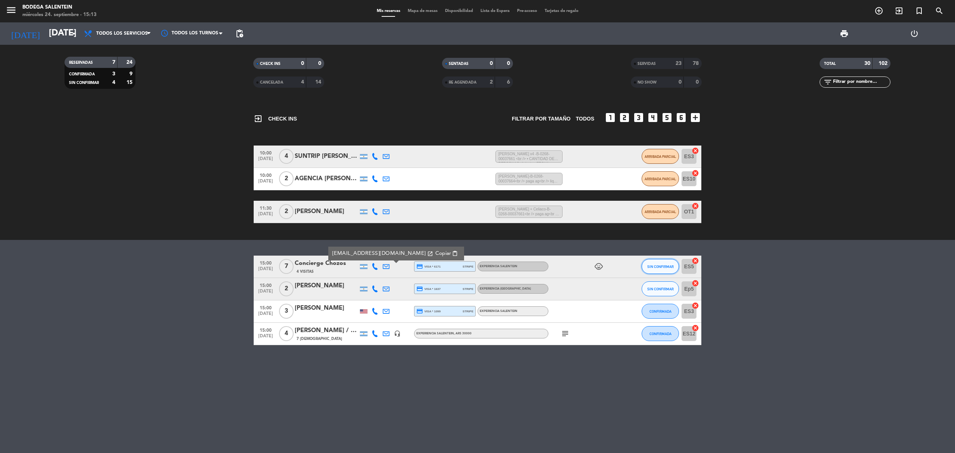
click at [651, 267] on span "SIN CONFIRMAR" at bounding box center [660, 267] width 26 height 4
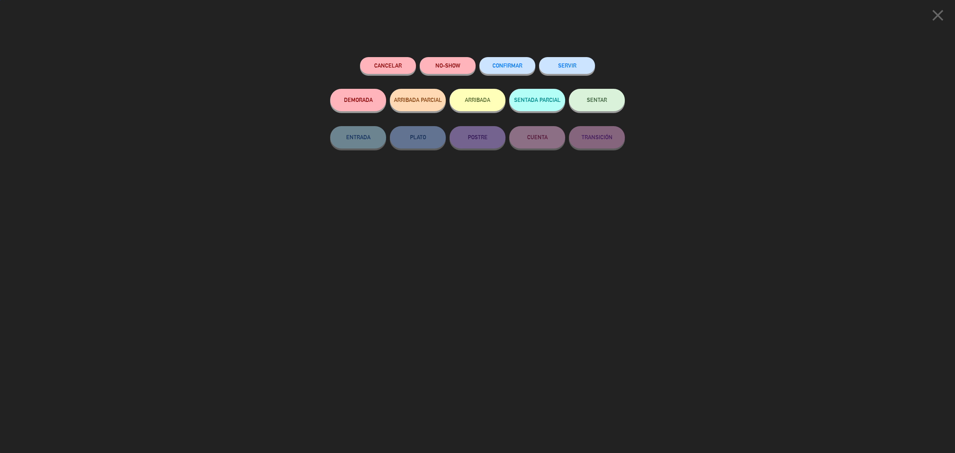
click at [575, 66] on button "SERVIR" at bounding box center [567, 65] width 56 height 17
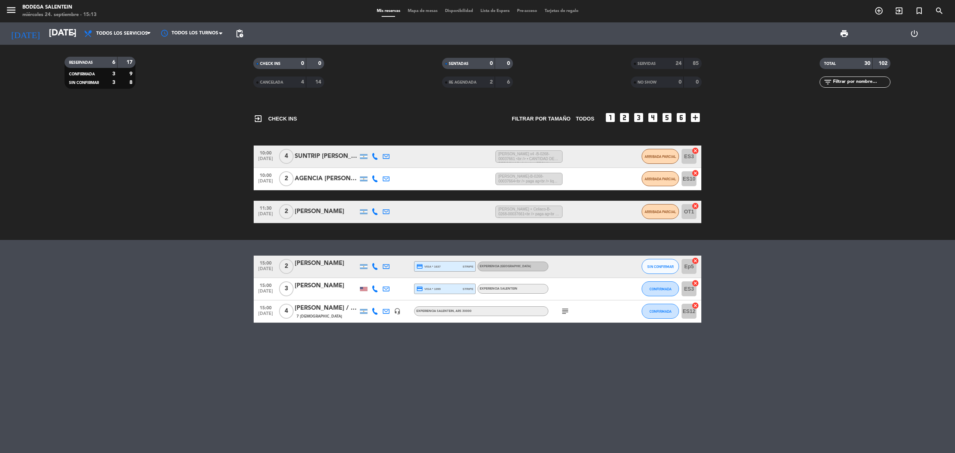
click at [563, 311] on icon "subject" at bounding box center [565, 311] width 9 height 9
click at [660, 308] on button "CONFIRMADA" at bounding box center [660, 311] width 37 height 15
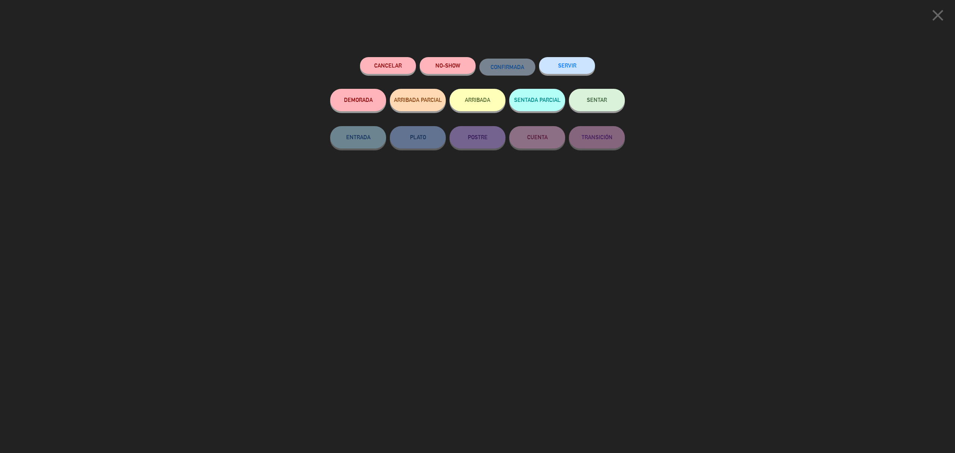
click at [941, 11] on icon "close" at bounding box center [938, 15] width 19 height 19
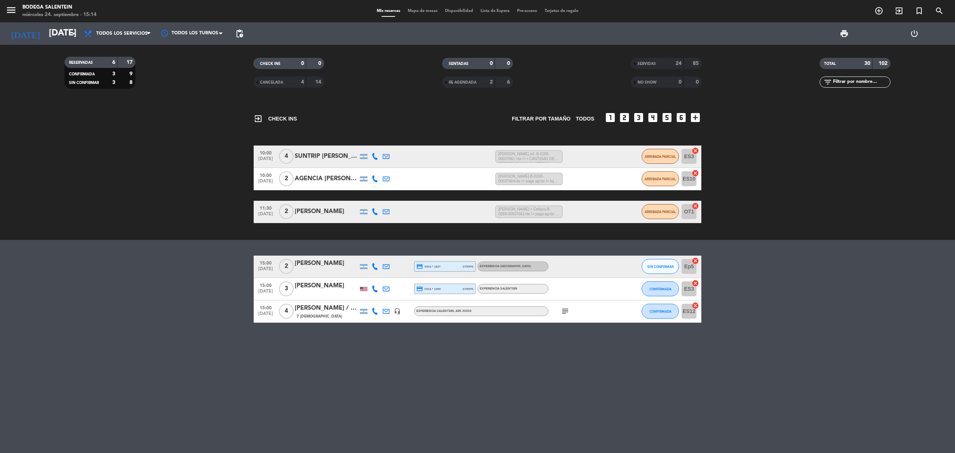
click at [566, 312] on icon "subject" at bounding box center [565, 311] width 9 height 9
click at [659, 309] on span "CONFIRMADA" at bounding box center [661, 311] width 22 height 4
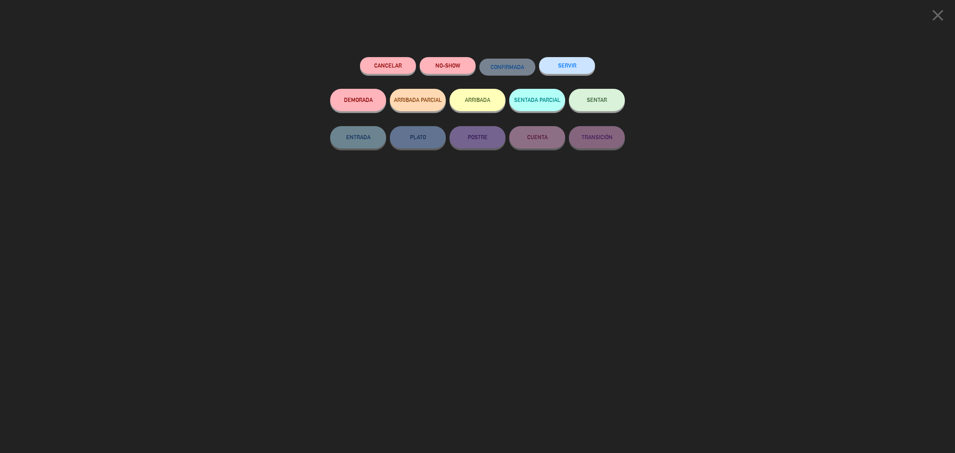
click at [426, 99] on span "ARRIBADA PARCIAL" at bounding box center [418, 100] width 48 height 6
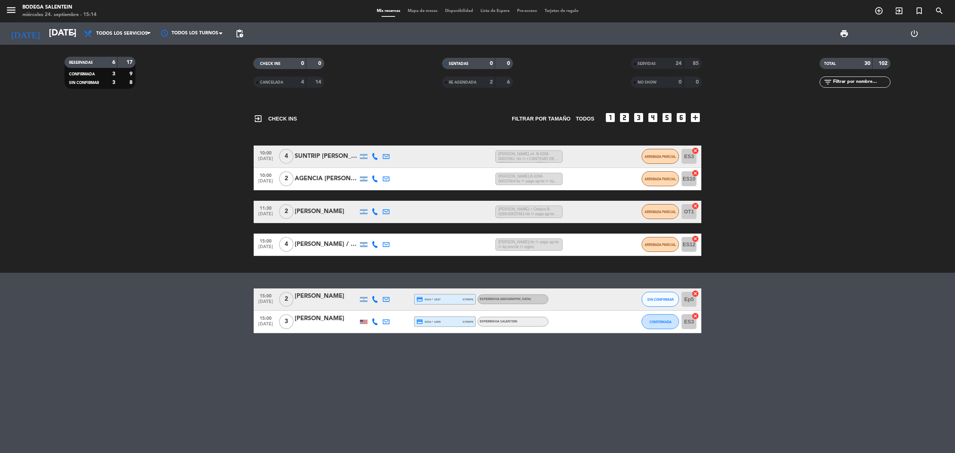
click at [201, 181] on bookings-row "10:00 [DATE] 4 SUNTRIP [PERSON_NAME] 5:15 H / 3:59 H sms [PERSON_NAME] x4 -B-02…" at bounding box center [477, 201] width 955 height 110
click at [164, 297] on bookings-row "15:00 [DATE] 2 [PERSON_NAME] credit_card visa * 1637 stripe Experiencia La Pamp…" at bounding box center [477, 310] width 955 height 45
click at [793, 346] on div "exit_to_app CHECK INS Filtrar por tamaño TODOS looks_one looks_two looks_3 look…" at bounding box center [477, 277] width 955 height 352
click at [787, 348] on div "exit_to_app CHECK INS Filtrar por tamaño TODOS looks_one looks_two looks_3 look…" at bounding box center [477, 277] width 955 height 352
click at [387, 321] on icon at bounding box center [386, 321] width 7 height 7
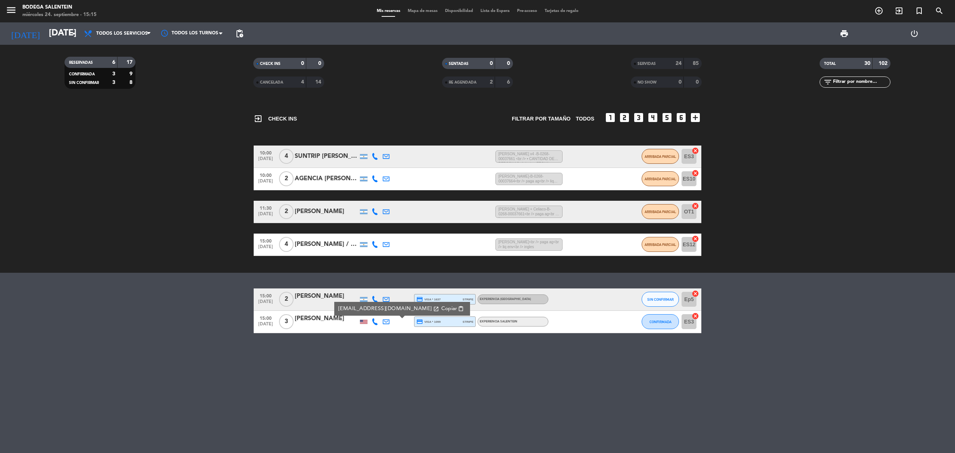
click at [385, 341] on div "exit_to_app CHECK INS Filtrar por tamaño TODOS looks_one looks_two looks_3 look…" at bounding box center [477, 277] width 955 height 352
click at [204, 344] on div "exit_to_app CHECK INS Filtrar por tamaño TODOS looks_one looks_two looks_3 look…" at bounding box center [477, 277] width 955 height 352
click at [652, 297] on span "SIN CONFIRMAR" at bounding box center [660, 299] width 26 height 4
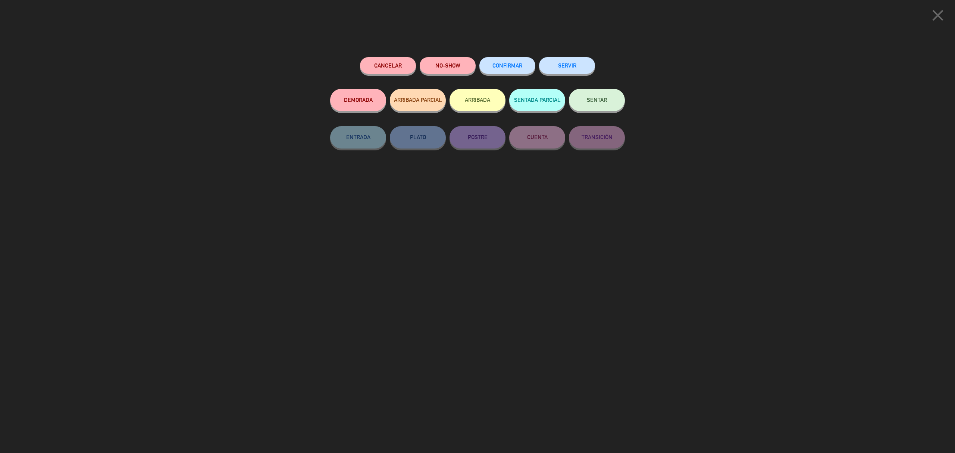
click at [569, 63] on button "SERVIR" at bounding box center [567, 65] width 56 height 17
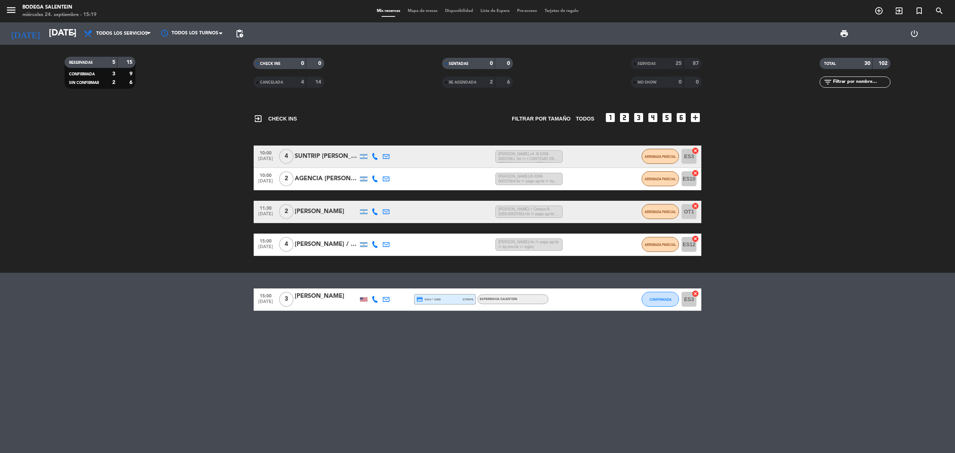
click at [491, 369] on div "exit_to_app CHECK INS Filtrar por tamaño TODOS looks_one looks_two looks_3 look…" at bounding box center [477, 277] width 955 height 352
click at [69, 35] on icon "arrow_drop_down" at bounding box center [73, 33] width 9 height 9
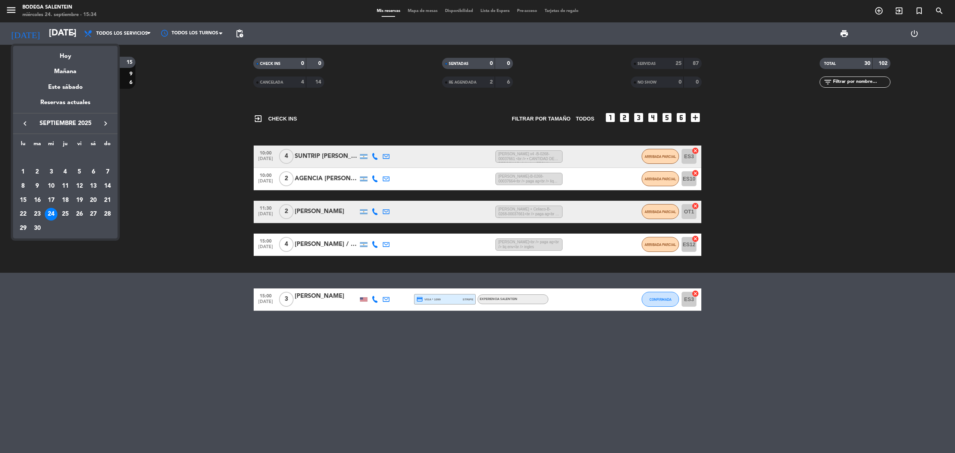
click at [149, 204] on div at bounding box center [477, 226] width 955 height 453
